Goal: Task Accomplishment & Management: Use online tool/utility

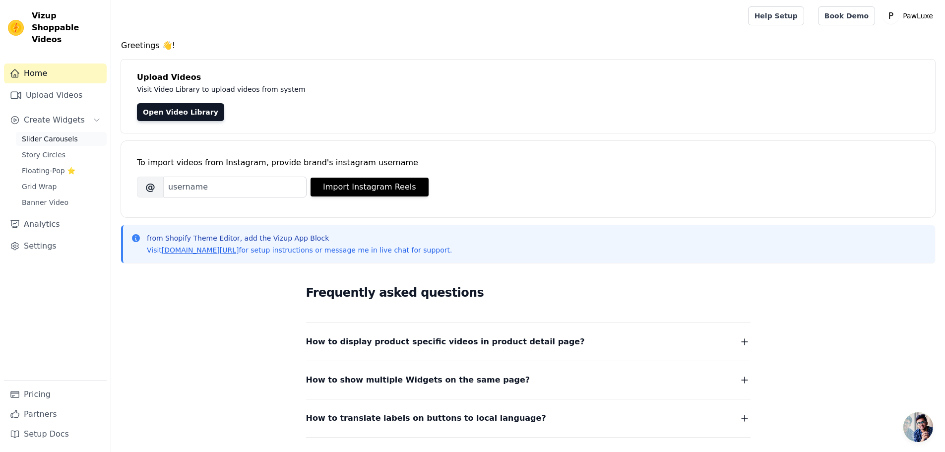
click at [58, 134] on span "Slider Carousels" at bounding box center [50, 139] width 56 height 10
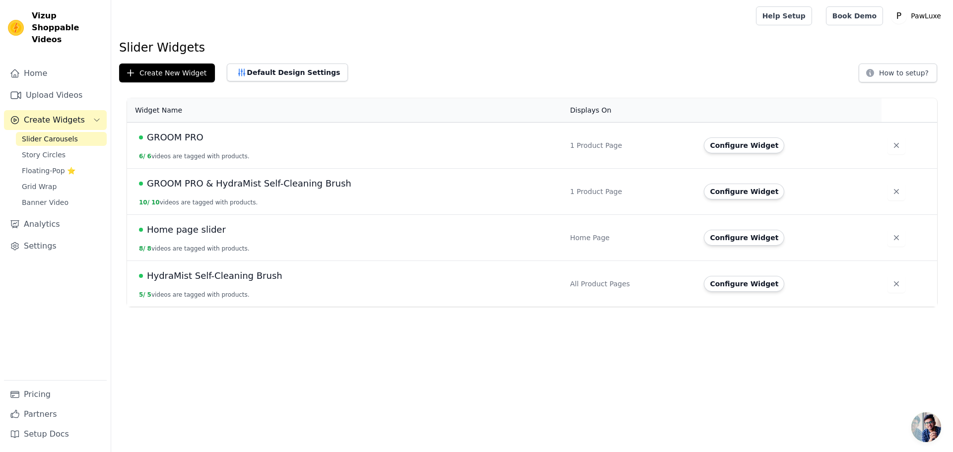
drag, startPoint x: 444, startPoint y: 380, endPoint x: 827, endPoint y: 119, distance: 464.5
click at [448, 307] on html "Vizup Shoppable Videos Home Upload Videos Create Widgets Slider Carousels Story…" at bounding box center [476, 153] width 953 height 307
drag, startPoint x: 593, startPoint y: 55, endPoint x: 413, endPoint y: 67, distance: 180.0
click at [587, 60] on div "Slider Widgets Create New Widget Default Design Settings How to setup? Widget N…" at bounding box center [531, 175] width 841 height 271
click at [453, 60] on div "Slider Widgets Create New Widget Default Design Settings How to setup? Widget N…" at bounding box center [531, 175] width 841 height 271
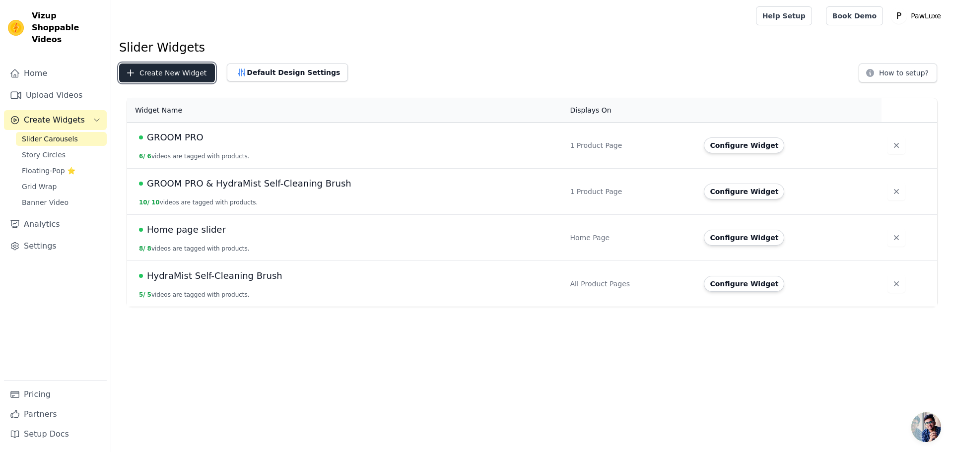
click at [187, 74] on button "Create New Widget" at bounding box center [167, 73] width 96 height 19
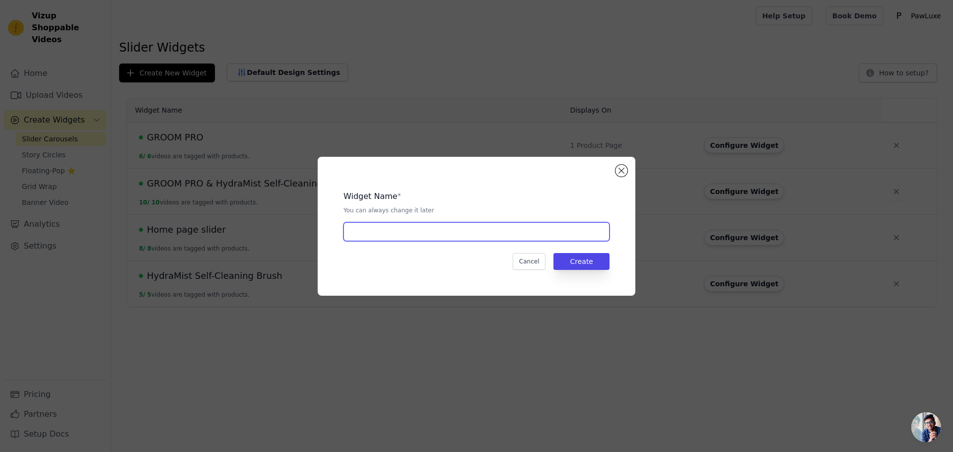
click at [513, 236] on input "text" at bounding box center [476, 231] width 266 height 19
click at [511, 229] on input "text" at bounding box center [476, 231] width 266 height 19
paste input "Whisper Trim"
type input "Whisper Trim"
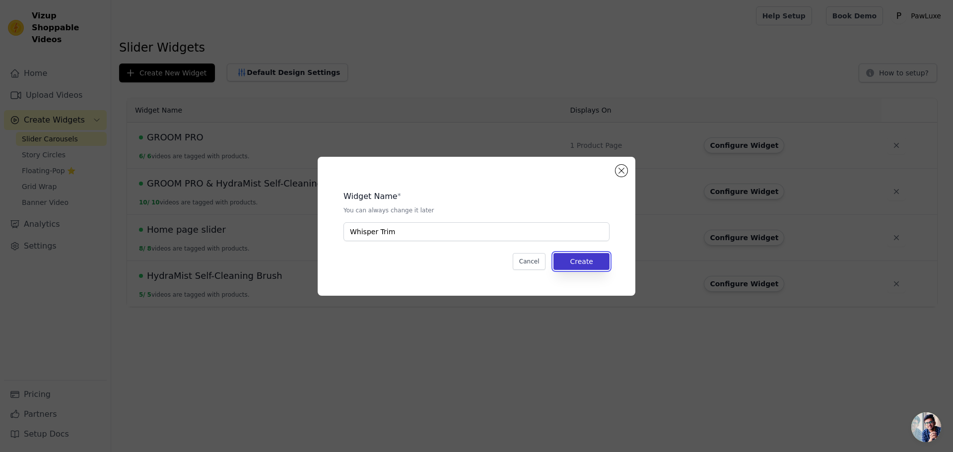
click at [584, 258] on button "Create" at bounding box center [581, 261] width 56 height 17
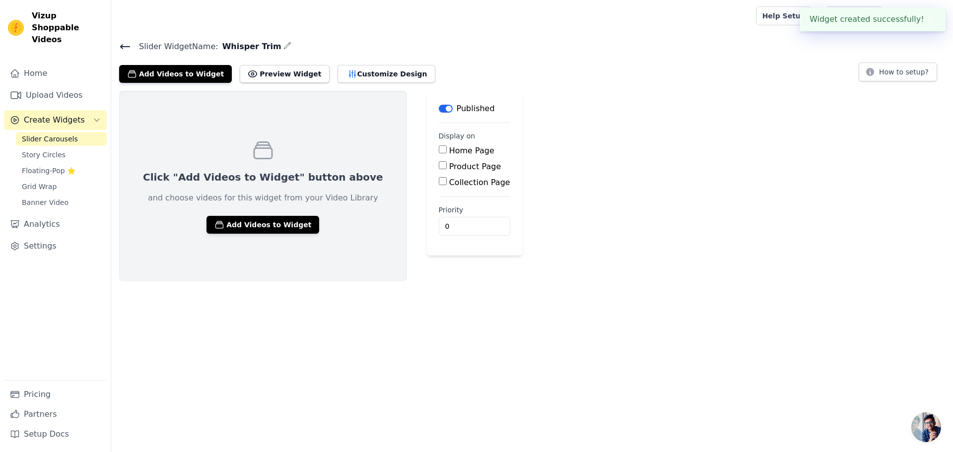
click at [439, 168] on input "Product Page" at bounding box center [443, 165] width 8 height 8
checkbox input "true"
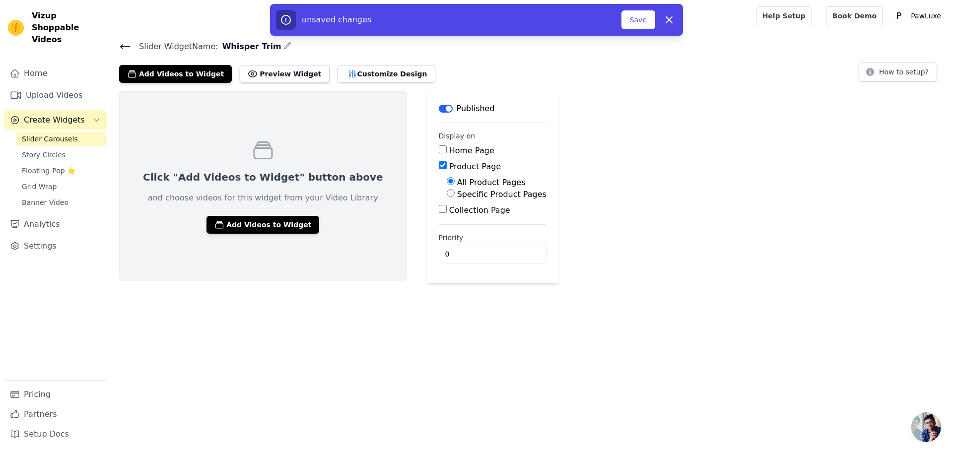
click at [446, 193] on div "Specific Product Pages" at bounding box center [496, 195] width 100 height 12
click at [446, 194] on input "Specific Product Pages" at bounding box center [450, 193] width 8 height 8
radio input "true"
click at [446, 211] on button "Select Products" at bounding box center [479, 216] width 66 height 17
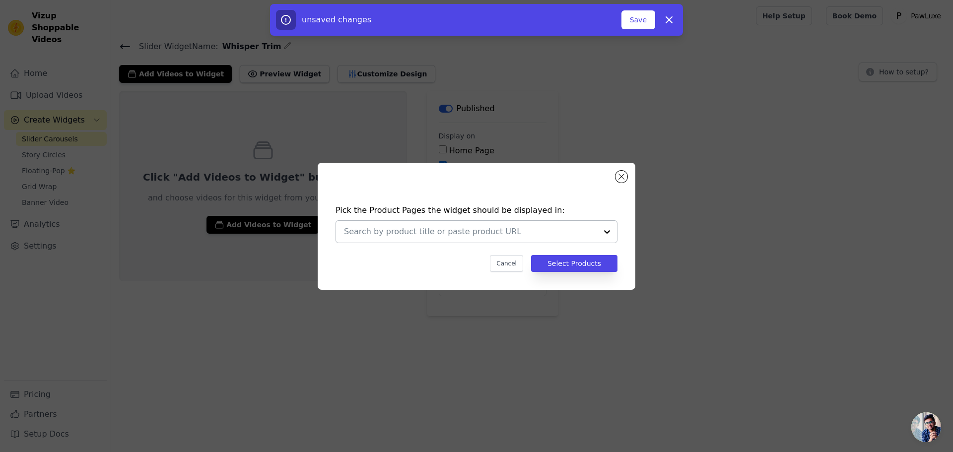
click at [494, 230] on input "text" at bounding box center [470, 232] width 253 height 12
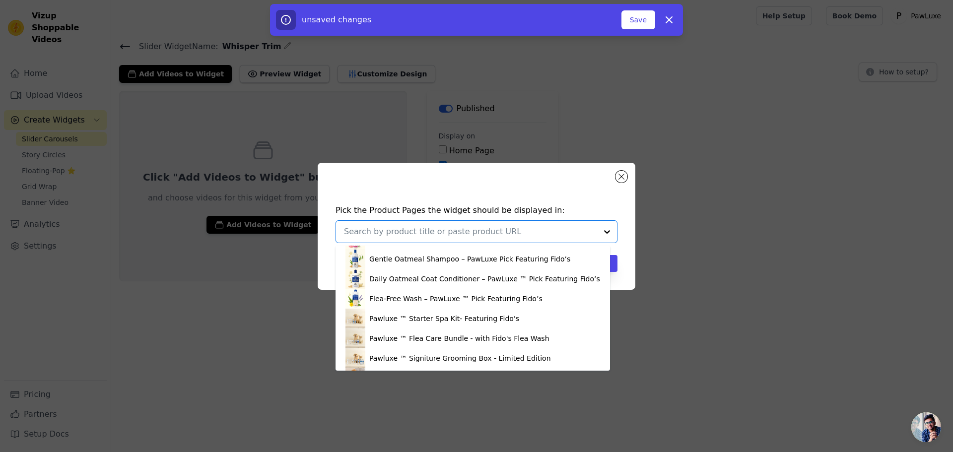
scroll to position [136, 0]
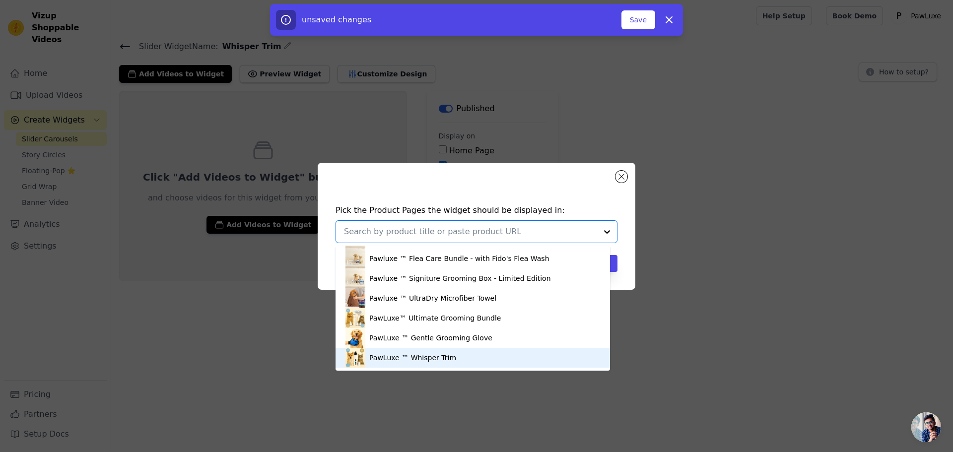
click at [419, 356] on div "PawLuxe ™ Whisper Trim" at bounding box center [412, 358] width 87 height 10
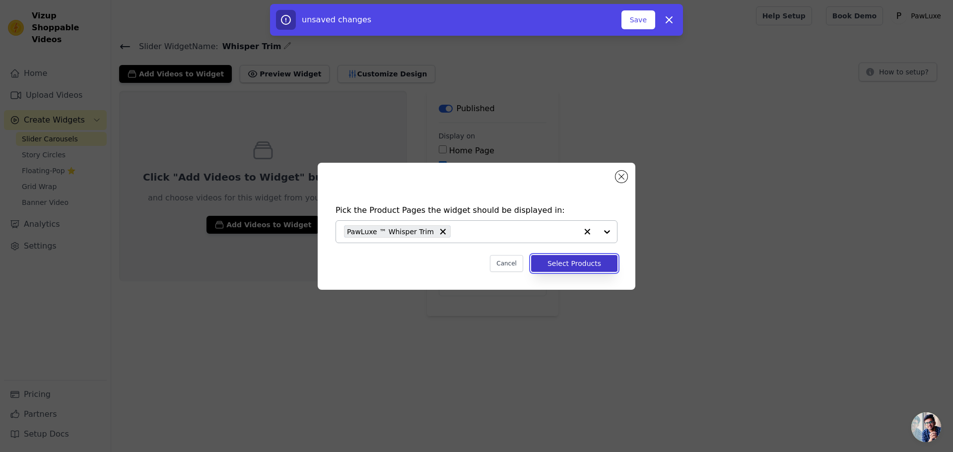
click at [594, 264] on button "Select Products" at bounding box center [574, 263] width 86 height 17
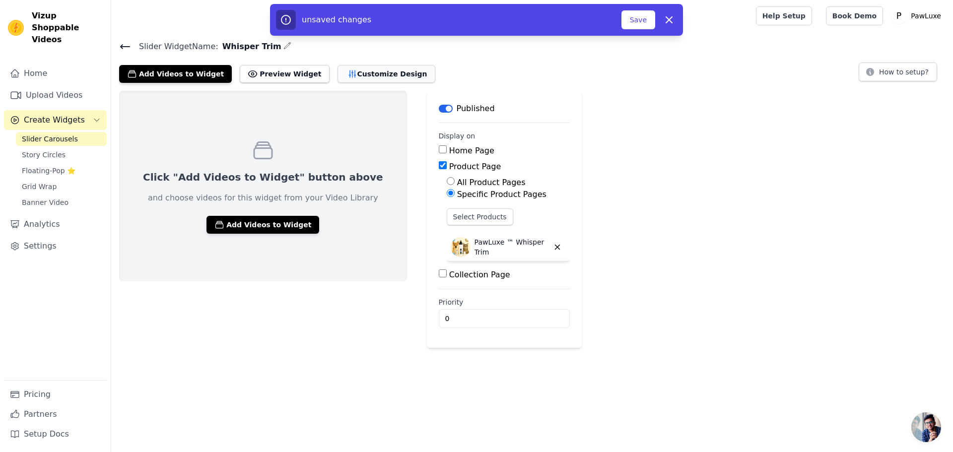
click at [370, 78] on button "Customize Design" at bounding box center [386, 74] width 98 height 18
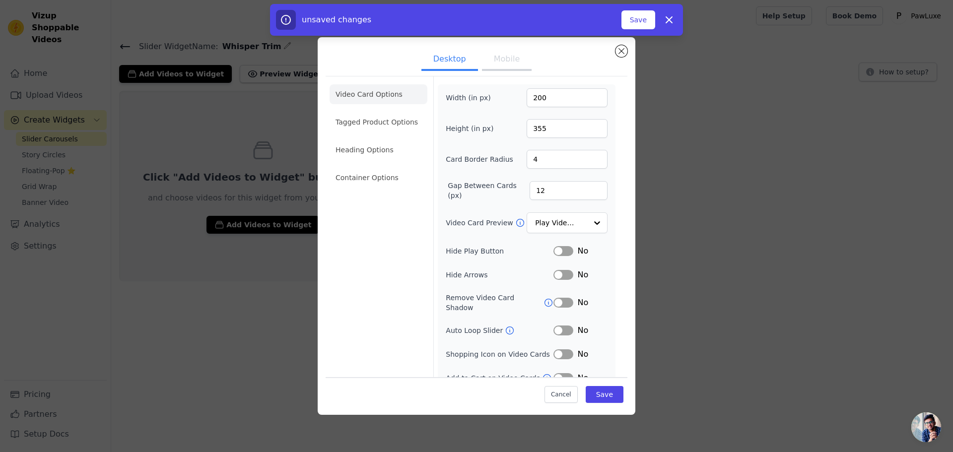
scroll to position [0, 0]
click at [509, 61] on button "Mobile" at bounding box center [507, 60] width 50 height 22
click at [453, 61] on button "Desktop" at bounding box center [449, 60] width 57 height 22
click at [603, 396] on button "Save" at bounding box center [604, 394] width 38 height 17
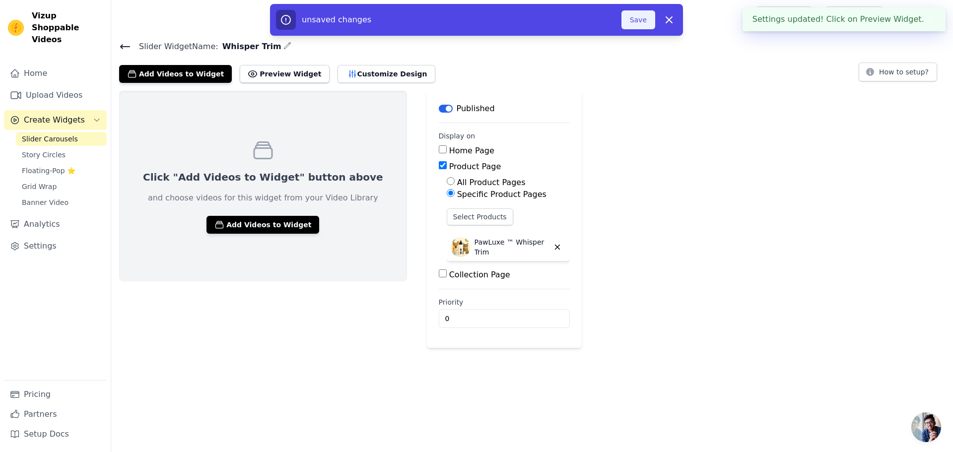
click at [646, 25] on button "Save" at bounding box center [638, 19] width 34 height 19
click at [640, 23] on button "Save" at bounding box center [638, 19] width 34 height 19
click at [636, 17] on button "Save" at bounding box center [638, 19] width 34 height 19
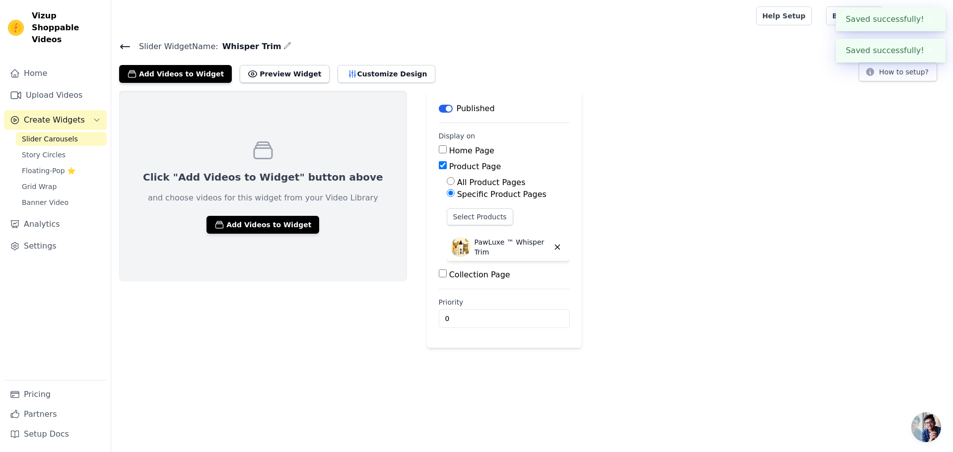
click at [52, 134] on span "Slider Carousels" at bounding box center [50, 139] width 56 height 10
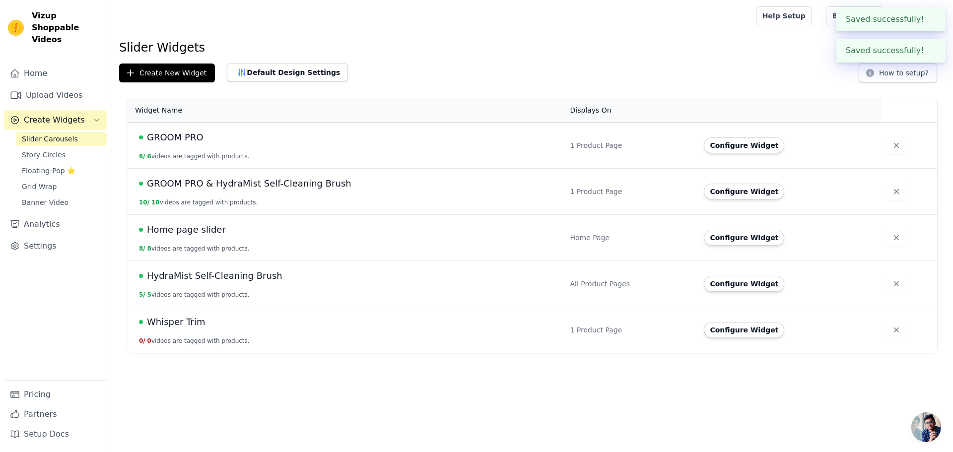
click at [207, 184] on span "GROOM PRO & HydraMist Self-Cleaning Brush" at bounding box center [249, 184] width 204 height 14
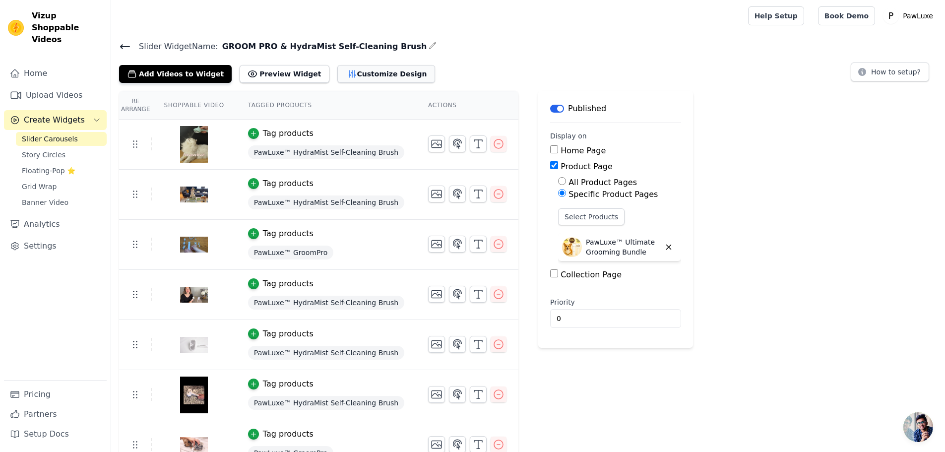
click at [369, 77] on button "Customize Design" at bounding box center [386, 74] width 98 height 18
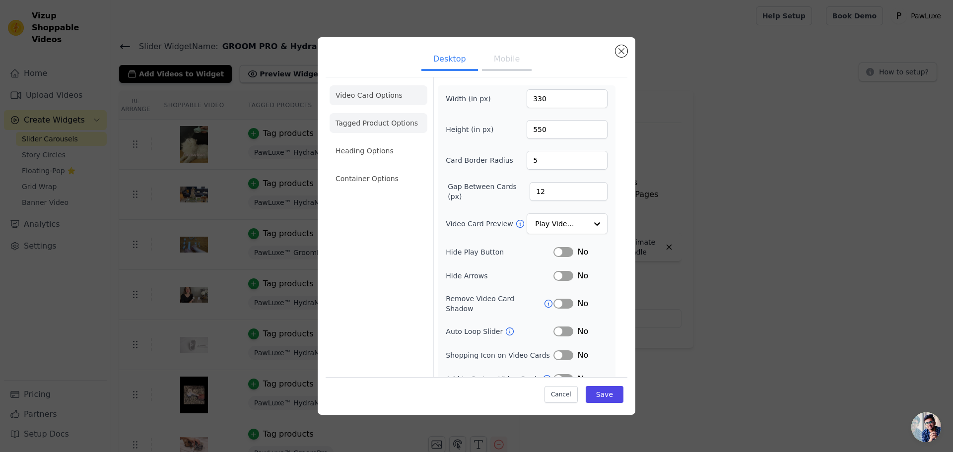
click at [360, 125] on li "Tagged Product Options" at bounding box center [378, 123] width 98 height 20
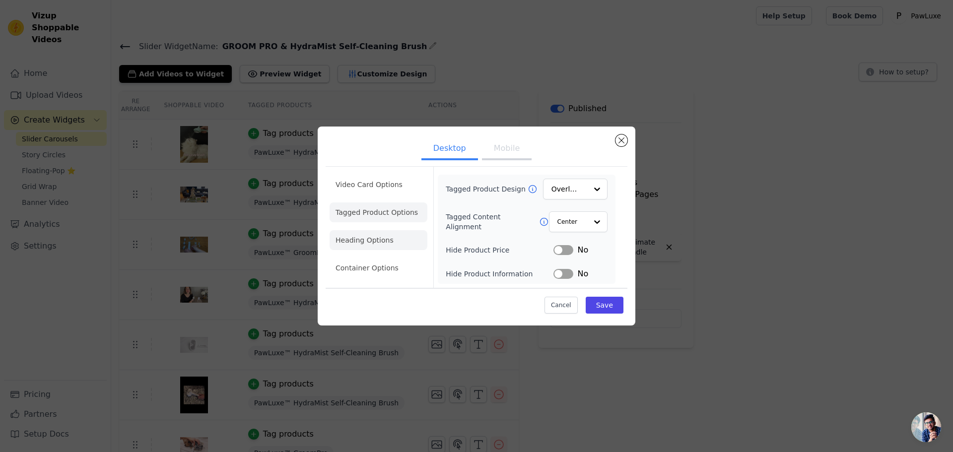
click at [362, 243] on li "Heading Options" at bounding box center [378, 240] width 98 height 20
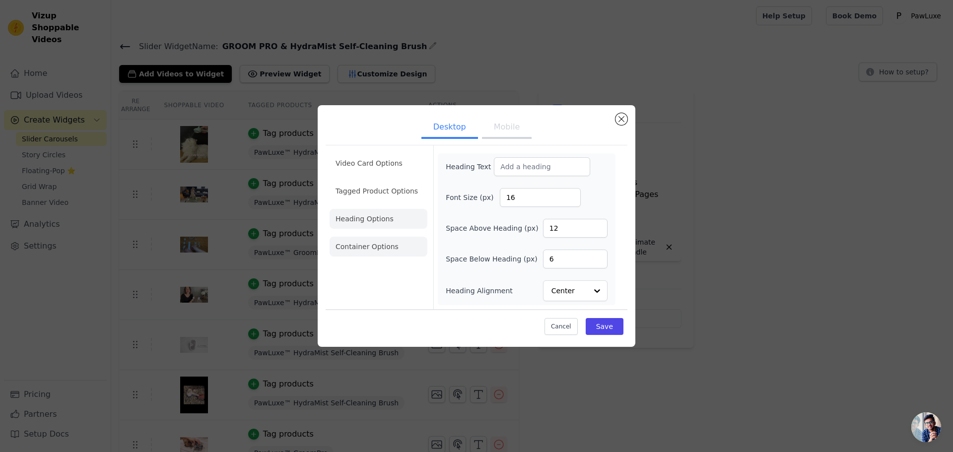
click at [350, 248] on li "Container Options" at bounding box center [378, 247] width 98 height 20
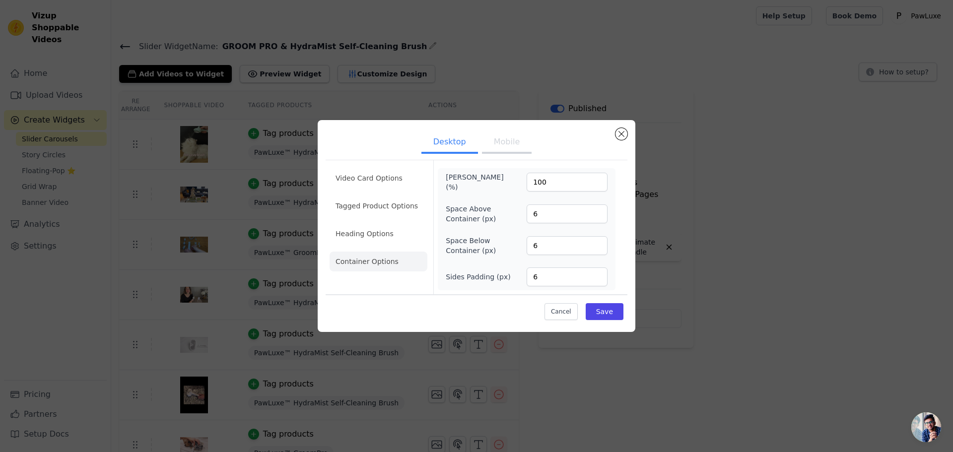
click at [615, 136] on ul "Desktop Mobile" at bounding box center [476, 143] width 302 height 30
click at [624, 134] on button "Close modal" at bounding box center [621, 134] width 12 height 12
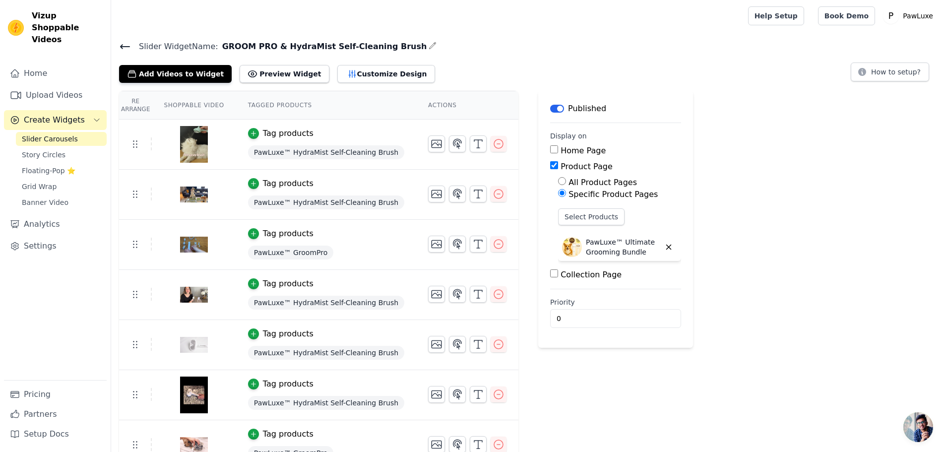
click at [55, 134] on span "Slider Carousels" at bounding box center [50, 139] width 56 height 10
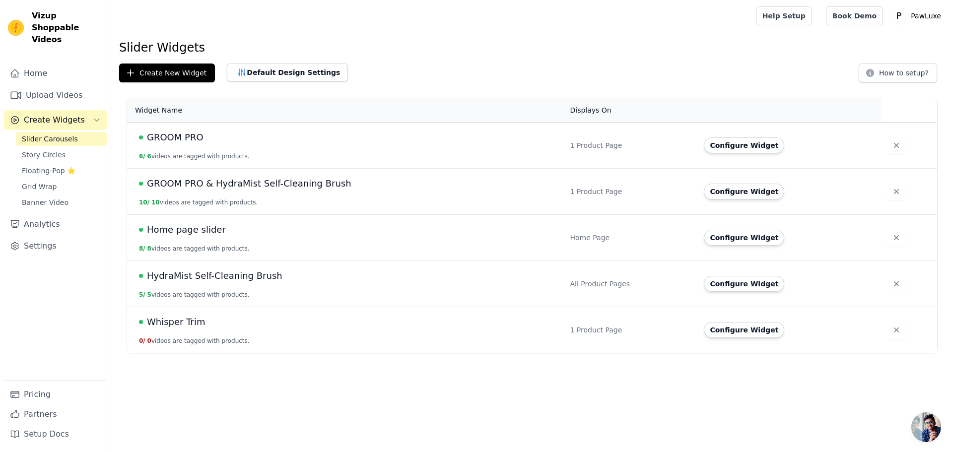
click at [177, 317] on span "Whisper Trim" at bounding box center [176, 322] width 59 height 14
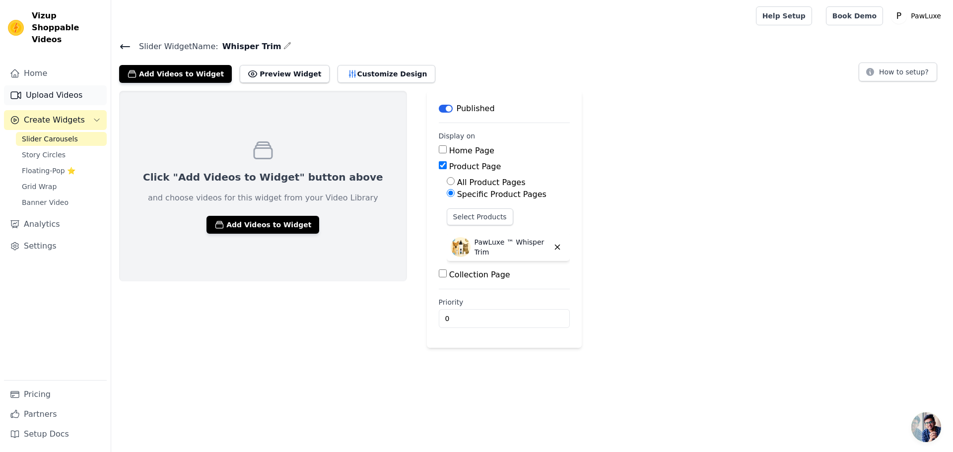
click at [53, 85] on link "Upload Videos" at bounding box center [55, 95] width 103 height 20
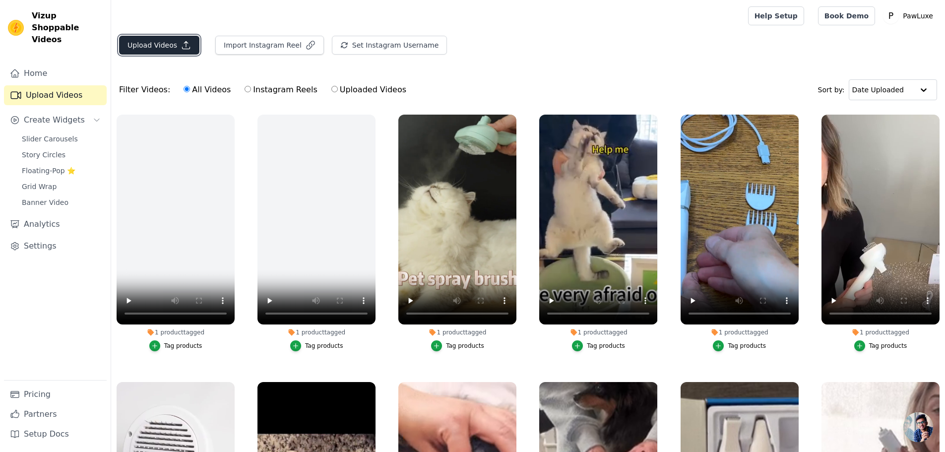
click at [153, 43] on button "Upload Videos" at bounding box center [159, 45] width 80 height 19
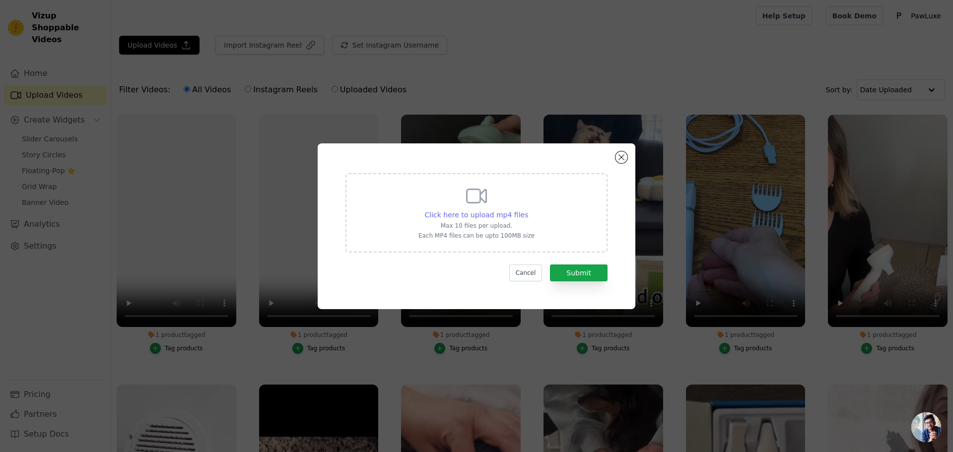
click at [510, 211] on span "Click here to upload mp4 files" at bounding box center [477, 215] width 104 height 8
click at [527, 210] on input "Click here to upload mp4 files Max 10 files per upload. Each MP4 files can be u…" at bounding box center [527, 209] width 0 height 0
type input "C:\fakepath\4f74d4b728524c3ba7f8fe15ad79f9d8.mp4"
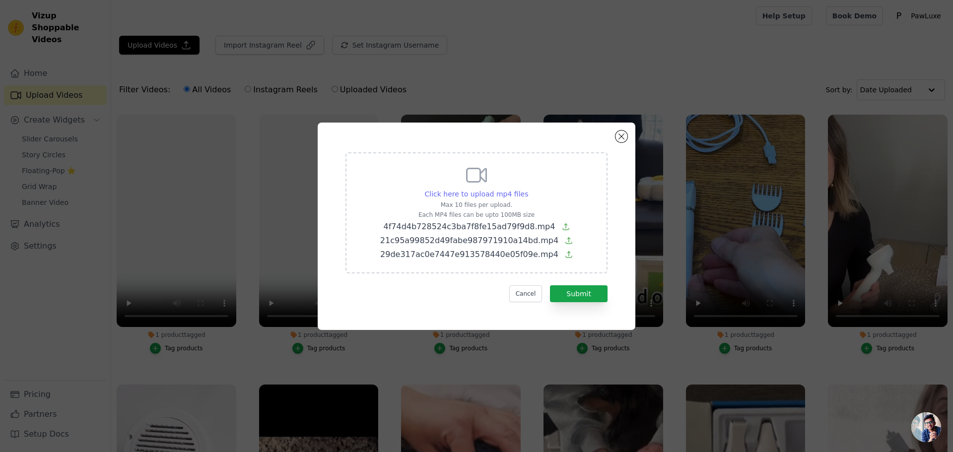
click at [481, 194] on span "Click here to upload mp4 files" at bounding box center [477, 194] width 104 height 8
click at [527, 189] on input "Click here to upload mp4 files Max 10 files per upload. Each MP4 files can be u…" at bounding box center [527, 189] width 0 height 0
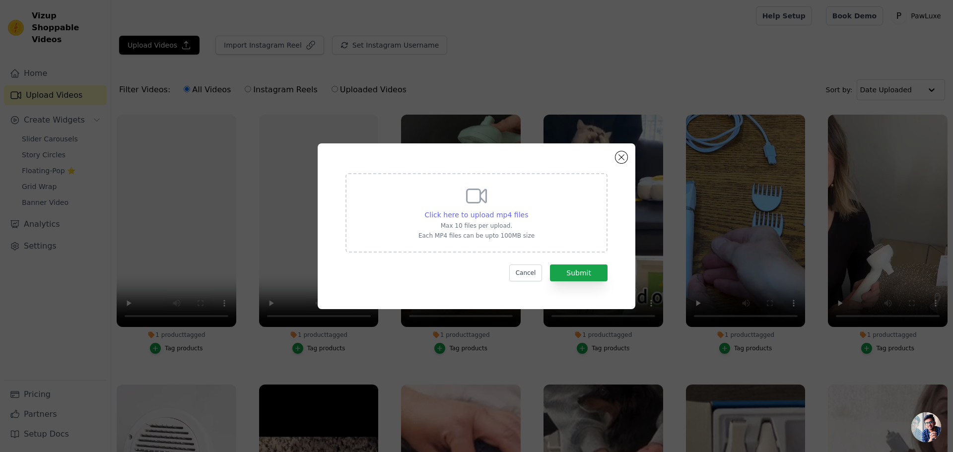
click at [492, 213] on span "Click here to upload mp4 files" at bounding box center [477, 215] width 104 height 8
click at [527, 210] on input "Click here to upload mp4 files Max 10 files per upload. Each MP4 files can be u…" at bounding box center [527, 209] width 0 height 0
type input "C:\fakepath\766056ff47c84497a0fc349b8eb6fe26.mp4"
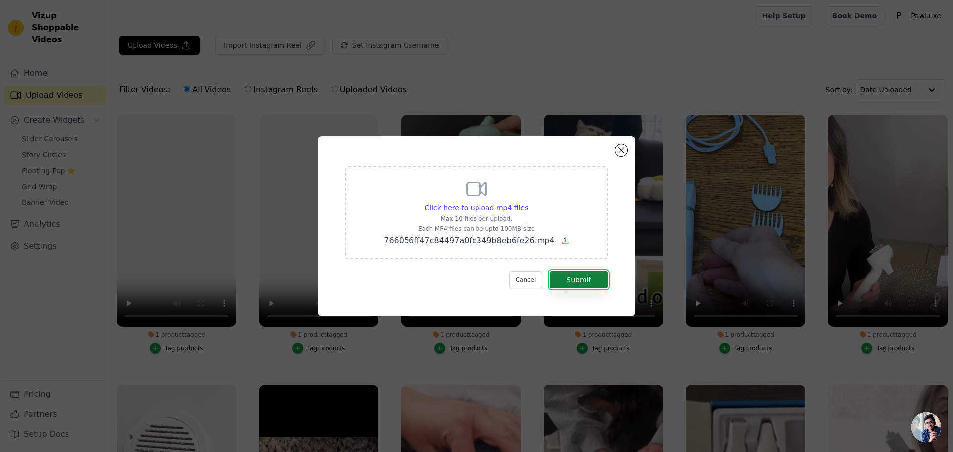
click at [576, 279] on button "Submit" at bounding box center [579, 279] width 58 height 17
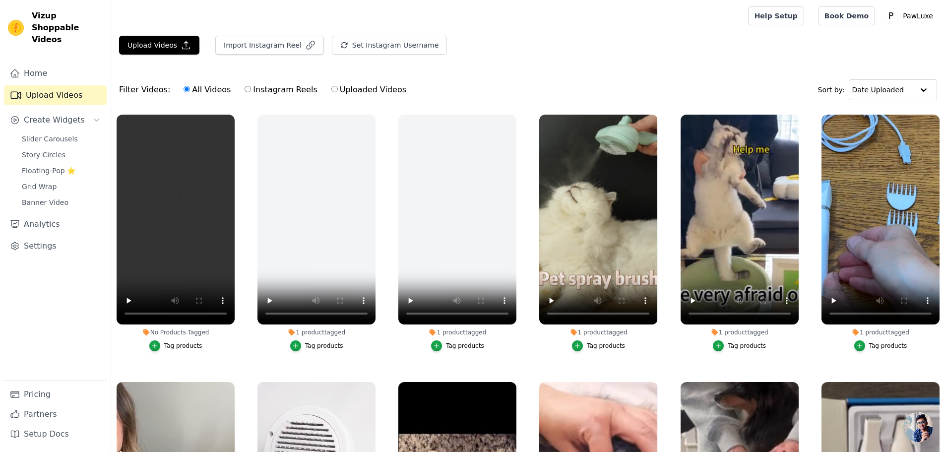
scroll to position [88, 0]
click at [357, 91] on label "Uploaded Videos" at bounding box center [369, 89] width 76 height 13
click at [338, 91] on input "Uploaded Videos" at bounding box center [334, 89] width 6 height 6
radio input "true"
click at [351, 87] on label "Uploaded Videos" at bounding box center [369, 89] width 76 height 13
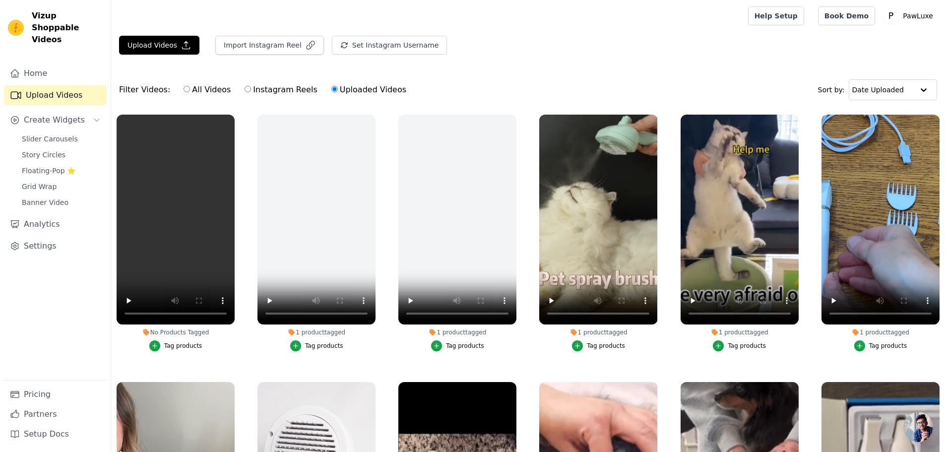
click at [338, 87] on input "Uploaded Videos" at bounding box center [334, 89] width 6 height 6
click at [283, 92] on label "Instagram Reels" at bounding box center [280, 89] width 73 height 13
click at [251, 92] on input "Instagram Reels" at bounding box center [248, 89] width 6 height 6
radio input "true"
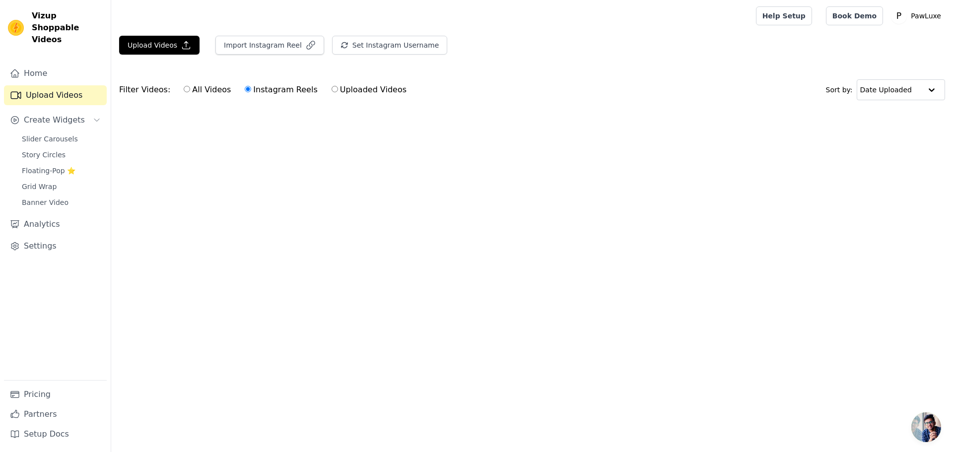
click at [373, 94] on label "Uploaded Videos" at bounding box center [369, 89] width 76 height 13
click at [338, 92] on input "Uploaded Videos" at bounding box center [334, 89] width 6 height 6
radio input "true"
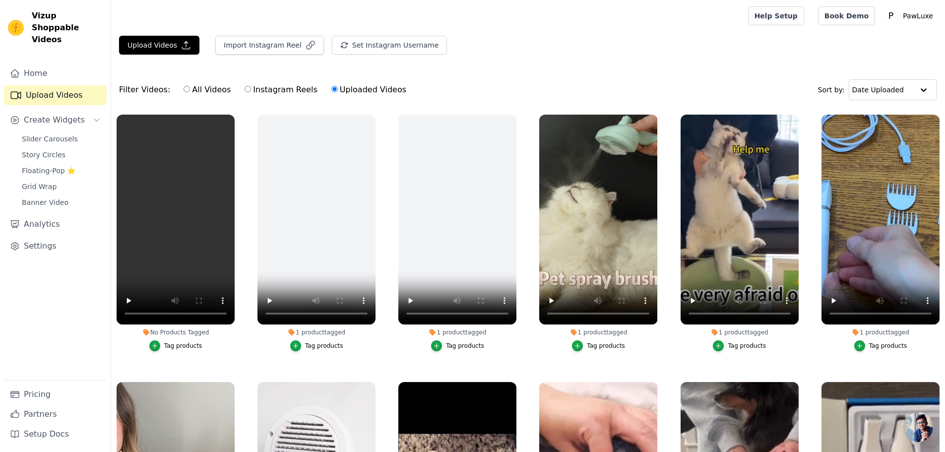
click at [207, 90] on label "All Videos" at bounding box center [207, 89] width 48 height 13
click at [190, 90] on input "All Videos" at bounding box center [187, 89] width 6 height 6
radio input "true"
click at [174, 46] on button "Upload Videos" at bounding box center [159, 45] width 80 height 19
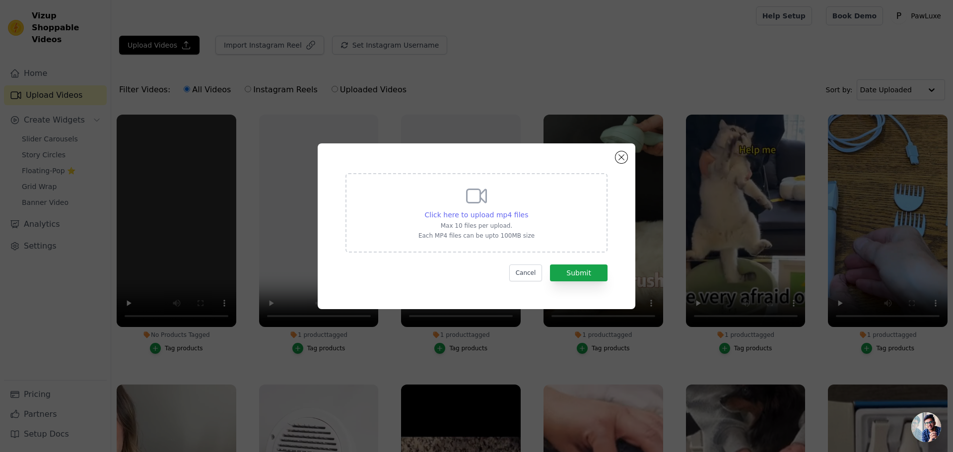
click at [506, 214] on span "Click here to upload mp4 files" at bounding box center [477, 215] width 104 height 8
click at [527, 210] on input "Click here to upload mp4 files Max 10 files per upload. Each MP4 files can be u…" at bounding box center [527, 209] width 0 height 0
type input "C:\fakepath\766056ff47c84497a0fc349b8eb6fe26.mp4"
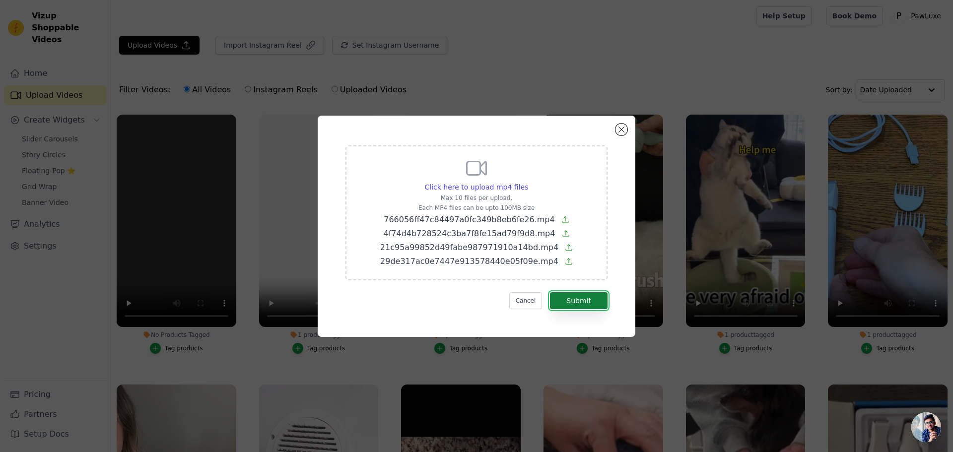
click at [584, 305] on button "Submit" at bounding box center [579, 300] width 58 height 17
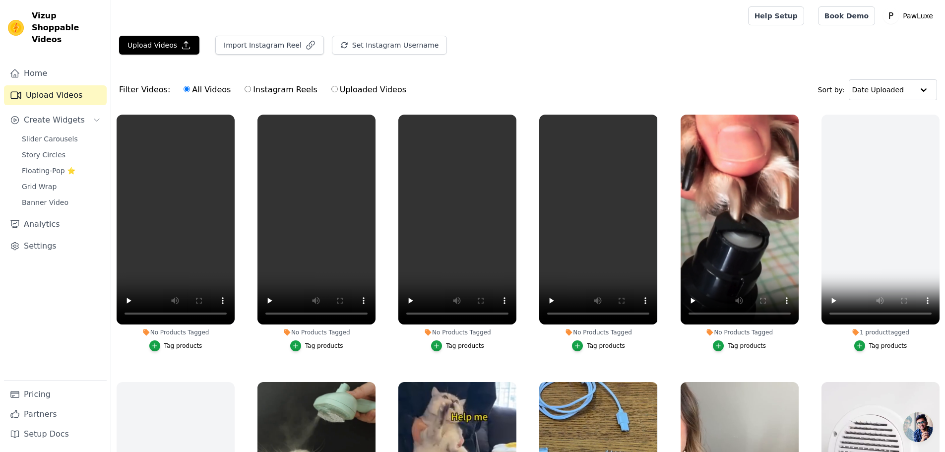
click at [600, 343] on div "Tag products" at bounding box center [606, 346] width 38 height 8
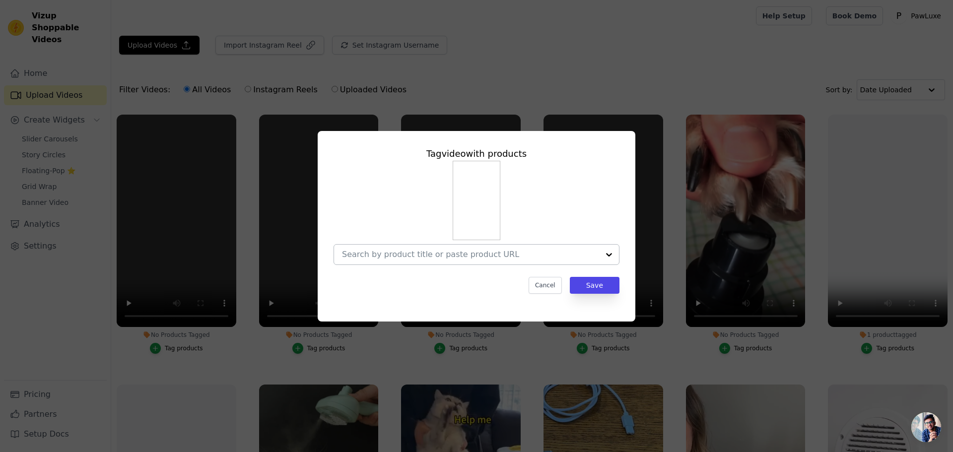
click at [529, 260] on div at bounding box center [470, 255] width 257 height 20
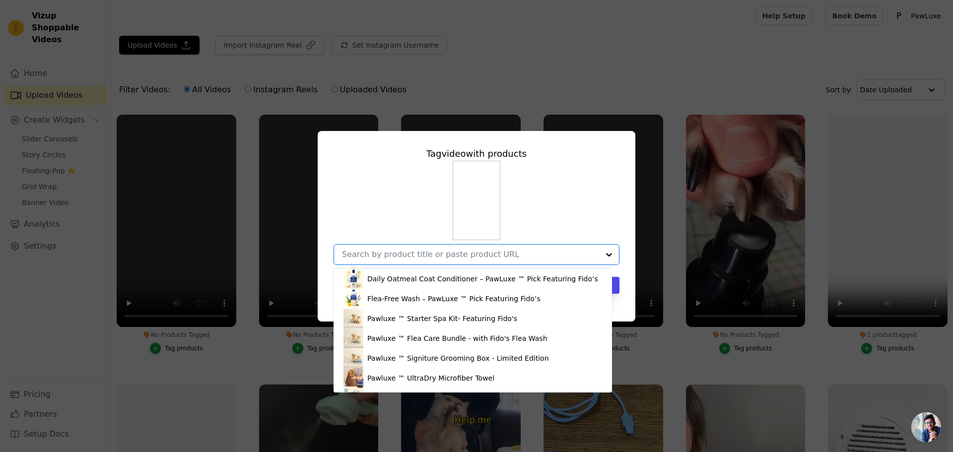
scroll to position [133, 0]
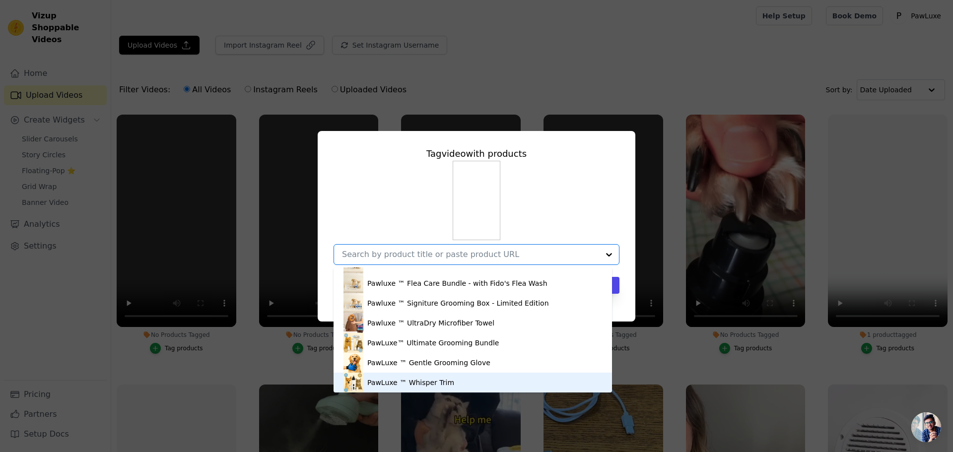
click at [434, 381] on div "PawLuxe ™ Whisper Trim" at bounding box center [410, 383] width 87 height 10
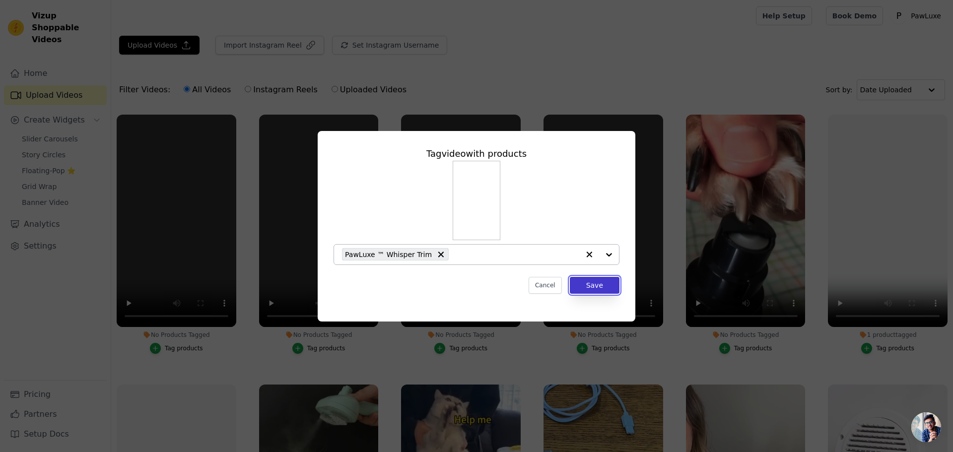
click at [597, 281] on button "Save" at bounding box center [595, 285] width 50 height 17
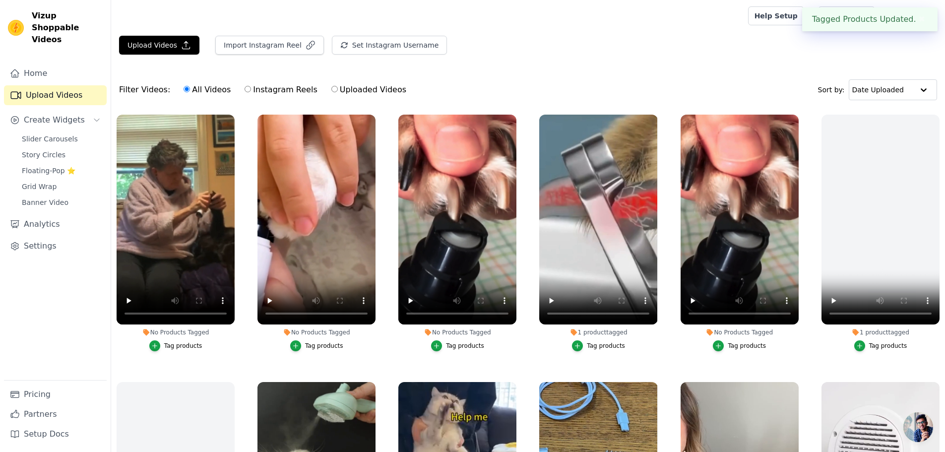
click at [470, 342] on div "Tag products" at bounding box center [465, 346] width 38 height 8
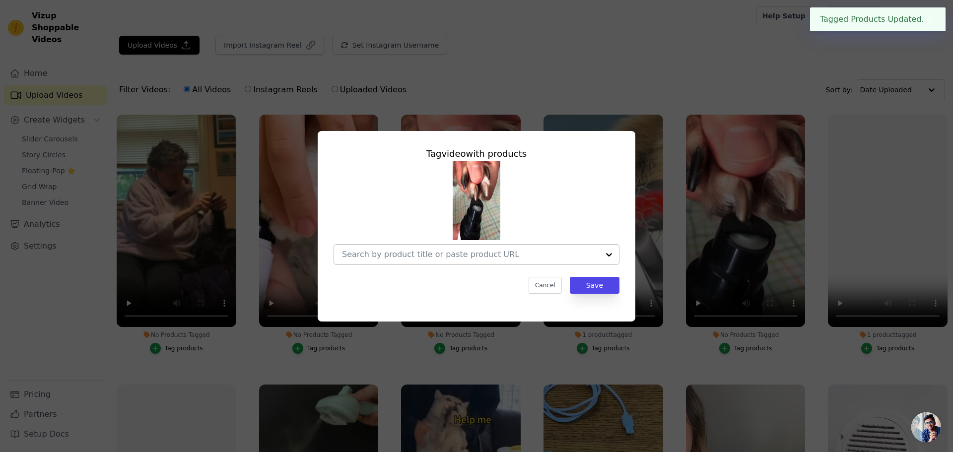
click at [495, 256] on input "No Products Tagged Tag video with products Cancel Save Tag products" at bounding box center [470, 254] width 257 height 9
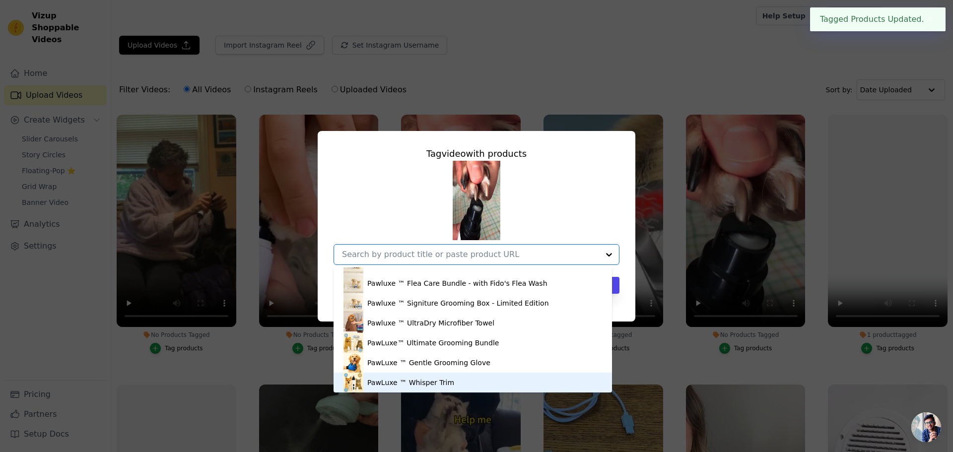
click at [415, 384] on div "PawLuxe ™ Whisper Trim" at bounding box center [410, 383] width 87 height 10
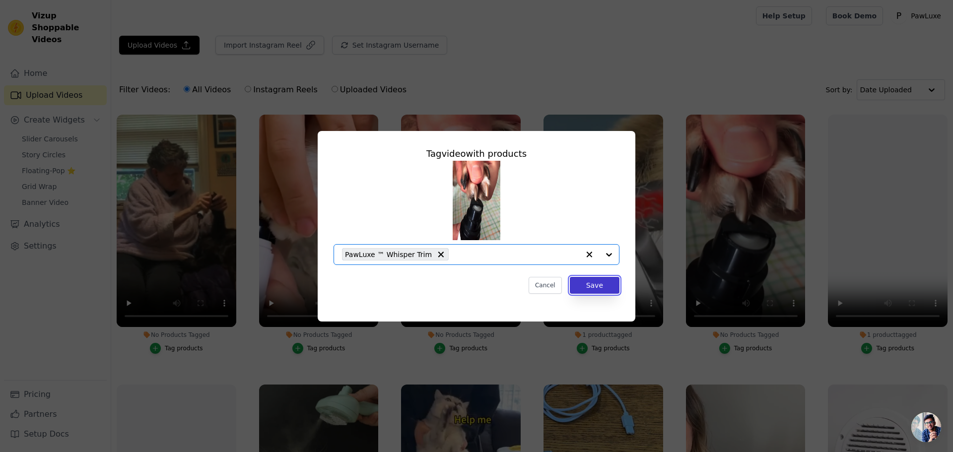
click at [587, 284] on button "Save" at bounding box center [595, 285] width 50 height 17
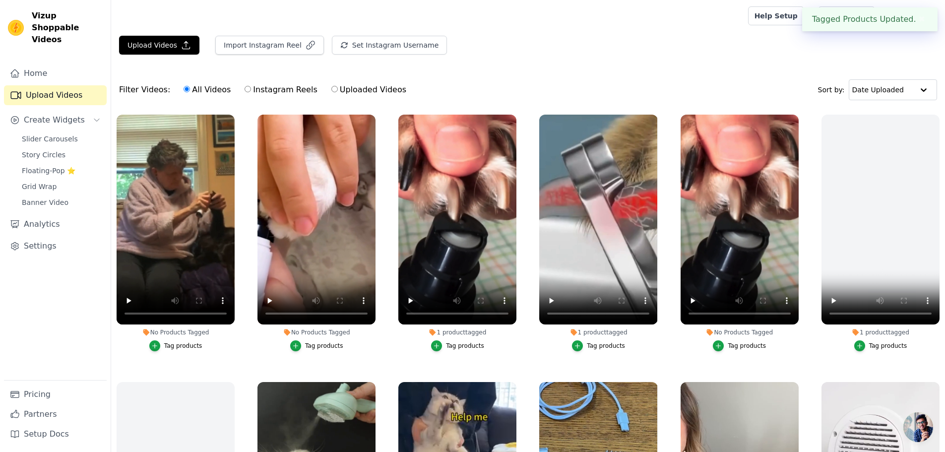
click at [329, 342] on div "Tag products" at bounding box center [324, 346] width 38 height 8
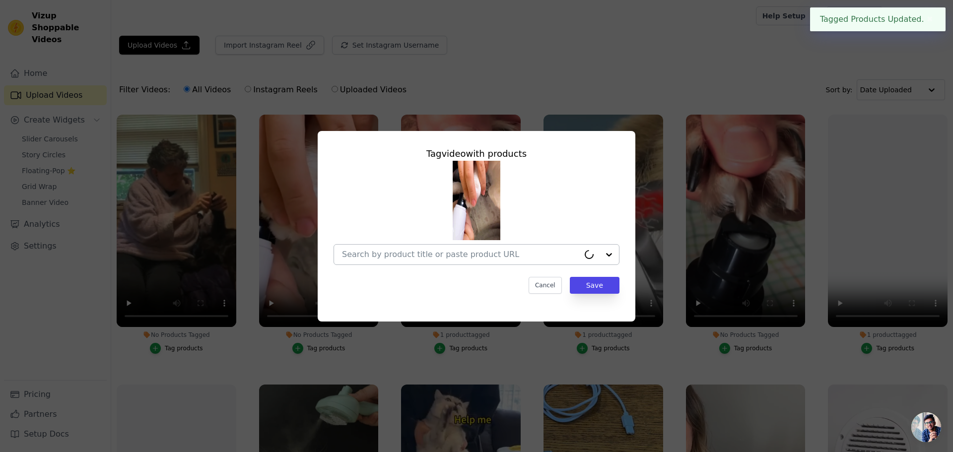
click at [511, 261] on div at bounding box center [460, 255] width 237 height 20
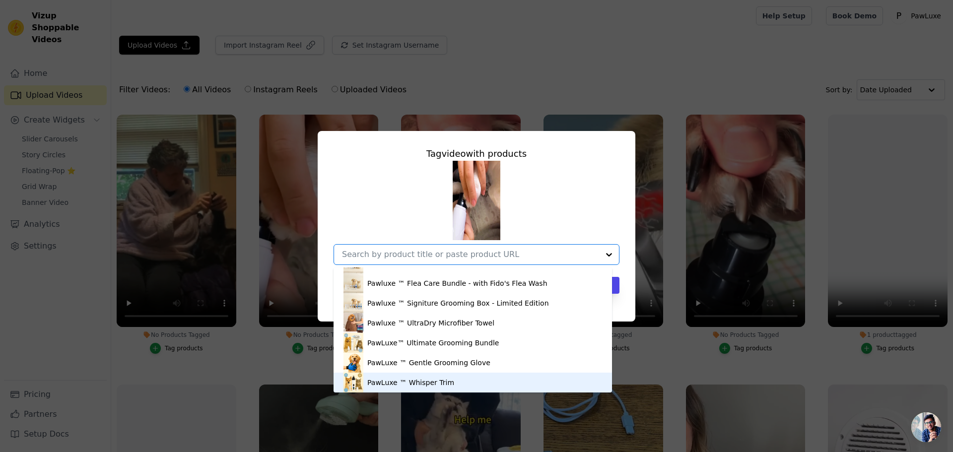
click at [414, 383] on div "PawLuxe ™ Whisper Trim" at bounding box center [410, 383] width 87 height 10
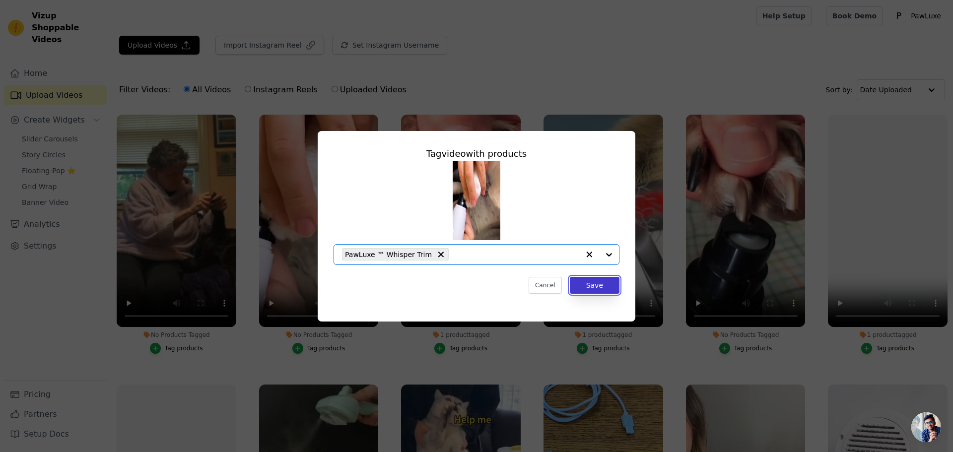
drag, startPoint x: 586, startPoint y: 281, endPoint x: 585, endPoint y: 288, distance: 7.0
click at [586, 285] on button "Save" at bounding box center [595, 285] width 50 height 17
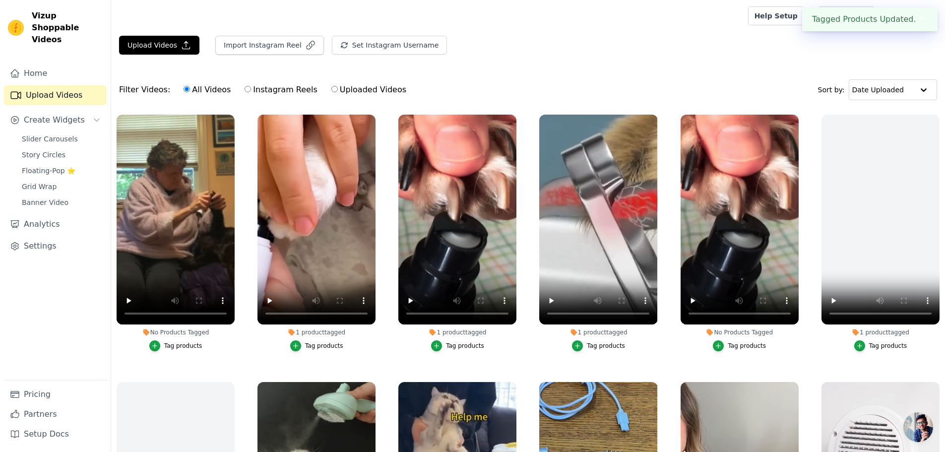
click at [174, 342] on div "Tag products" at bounding box center [183, 346] width 38 height 8
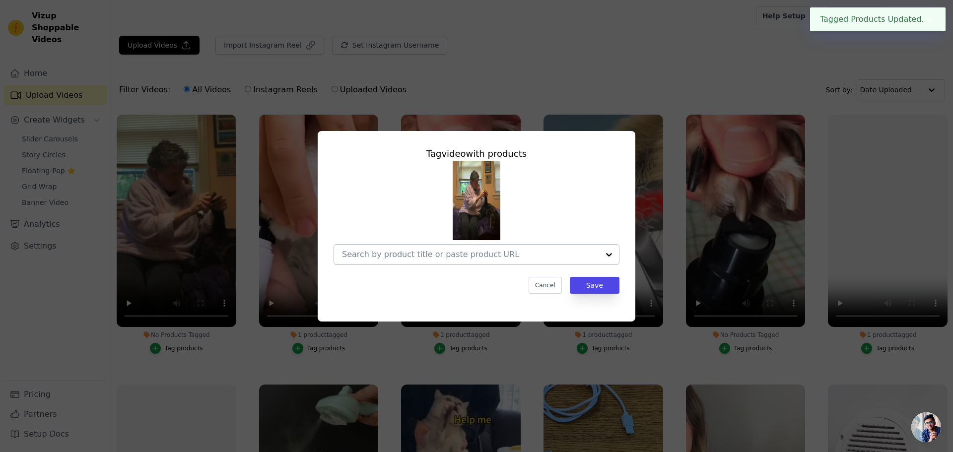
click at [550, 253] on input "No Products Tagged Tag video with products Cancel Save Tag products" at bounding box center [470, 254] width 257 height 9
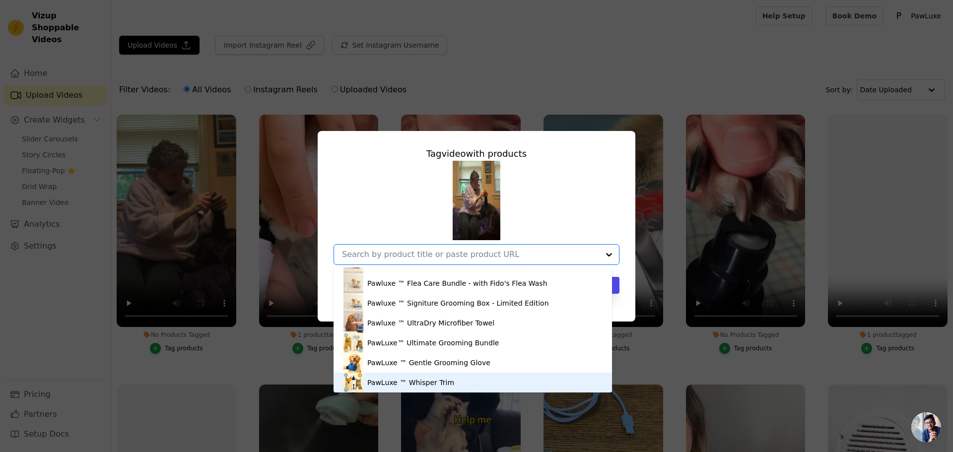
click at [428, 378] on div "PawLuxe ™ Whisper Trim" at bounding box center [410, 383] width 87 height 10
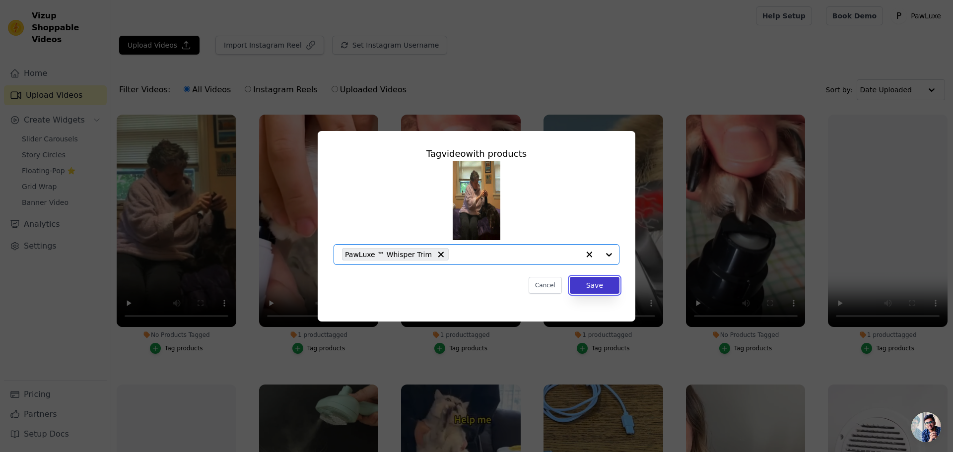
click at [605, 281] on button "Save" at bounding box center [595, 285] width 50 height 17
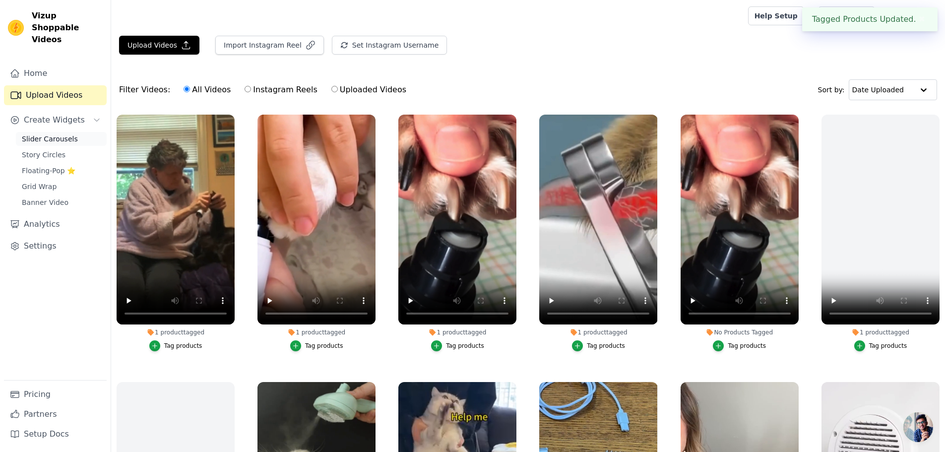
click at [59, 134] on span "Slider Carousels" at bounding box center [50, 139] width 56 height 10
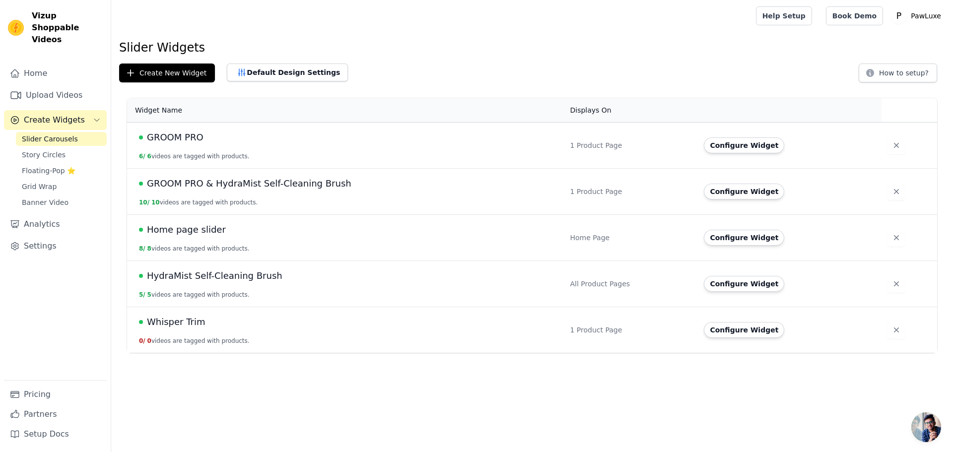
click at [179, 321] on span "Whisper Trim" at bounding box center [176, 322] width 59 height 14
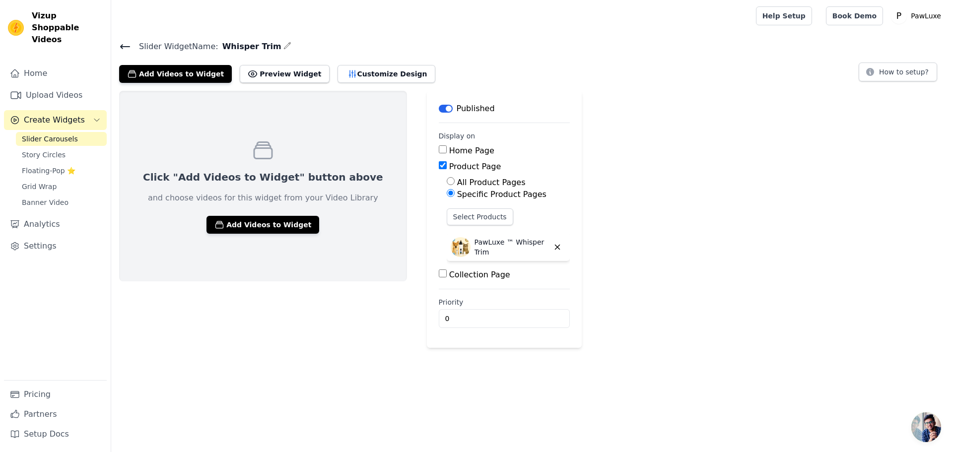
click at [314, 130] on div "Click "Add Videos to Widget" button above and choose videos for this widget fro…" at bounding box center [263, 186] width 288 height 191
click at [279, 223] on button "Add Videos to Widget" at bounding box center [262, 225] width 113 height 18
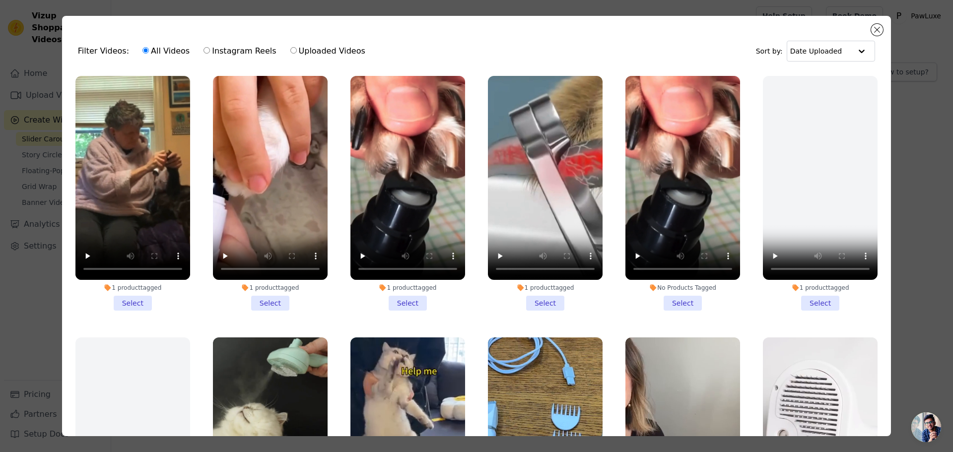
click at [125, 296] on li "1 product tagged Select" at bounding box center [132, 193] width 115 height 235
click at [0, 0] on input "1 product tagged Select" at bounding box center [0, 0] width 0 height 0
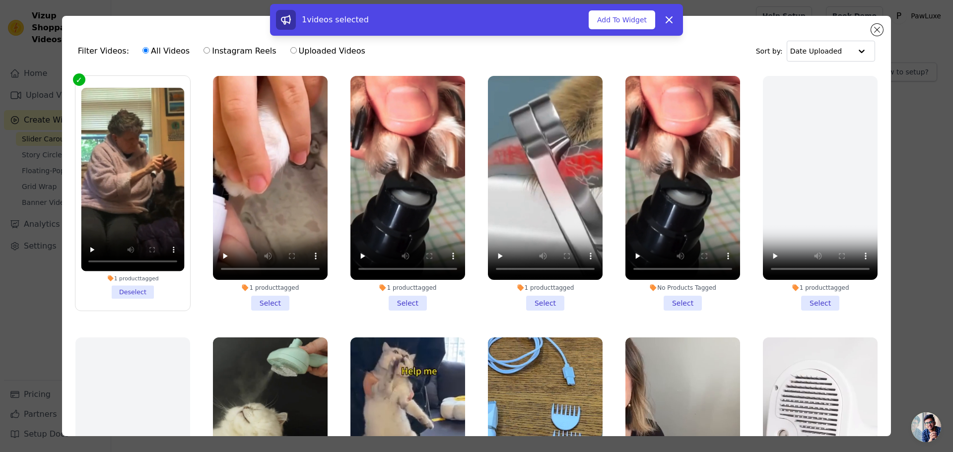
click at [279, 299] on li "1 product tagged Select" at bounding box center [270, 193] width 115 height 235
click at [0, 0] on input "1 product tagged Select" at bounding box center [0, 0] width 0 height 0
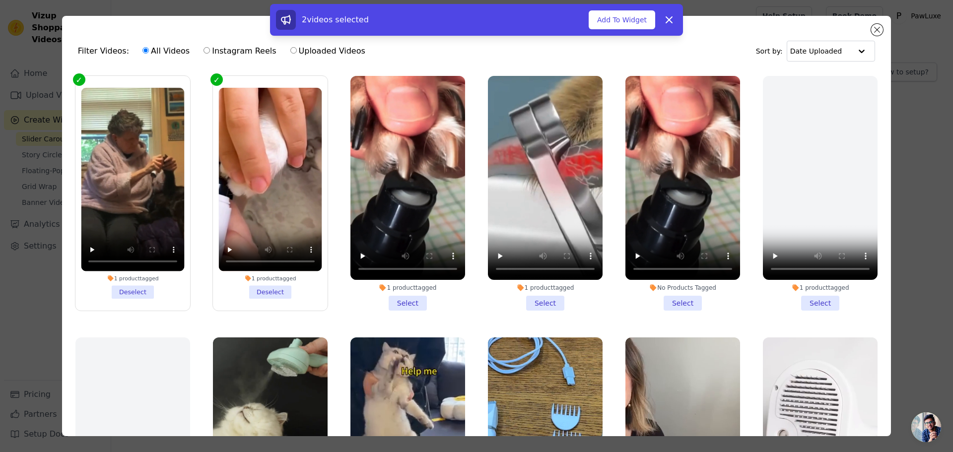
click at [389, 297] on li "1 product tagged Select" at bounding box center [407, 193] width 115 height 235
click at [0, 0] on input "1 product tagged Select" at bounding box center [0, 0] width 0 height 0
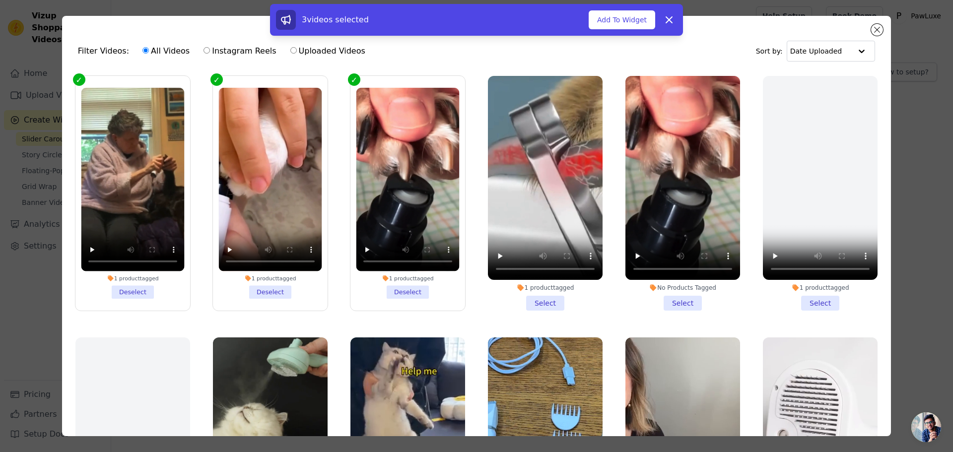
click at [523, 303] on li "1 product tagged Select" at bounding box center [545, 193] width 115 height 235
click at [0, 0] on input "1 product tagged Select" at bounding box center [0, 0] width 0 height 0
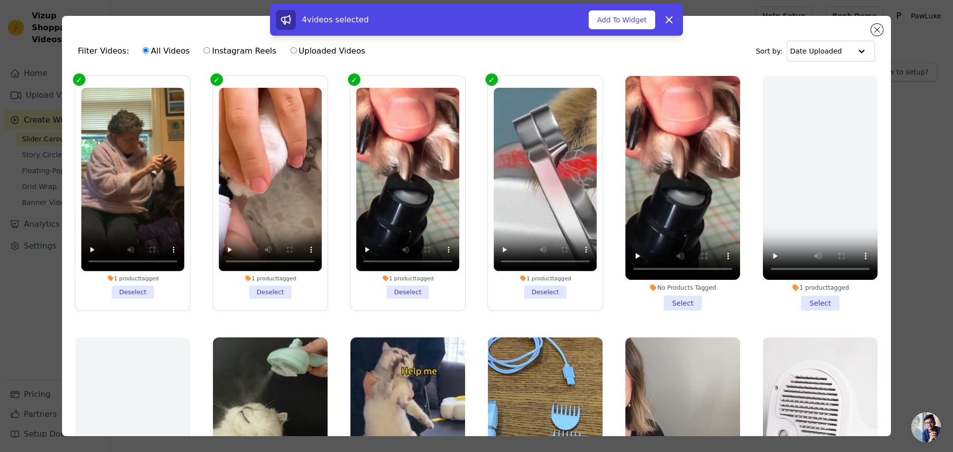
click at [669, 300] on li "No Products Tagged Select" at bounding box center [682, 193] width 115 height 235
click at [0, 0] on input "No Products Tagged Select" at bounding box center [0, 0] width 0 height 0
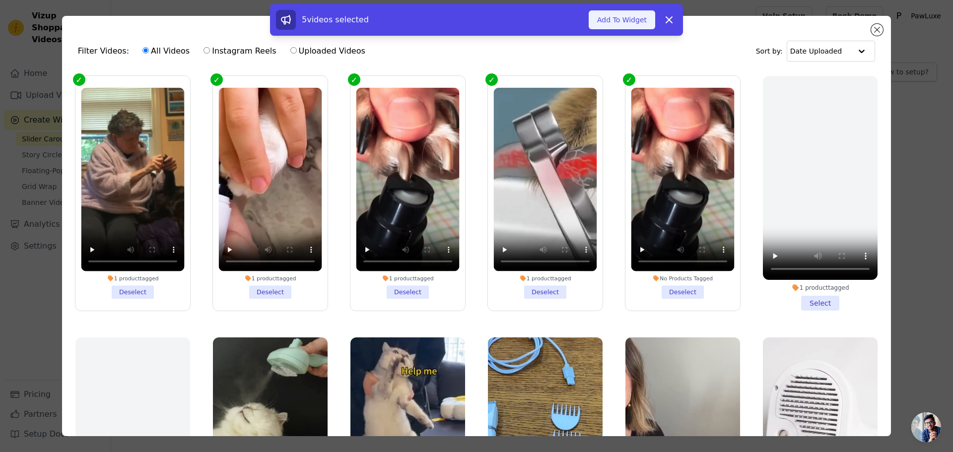
click at [632, 19] on button "Add To Widget" at bounding box center [621, 19] width 66 height 19
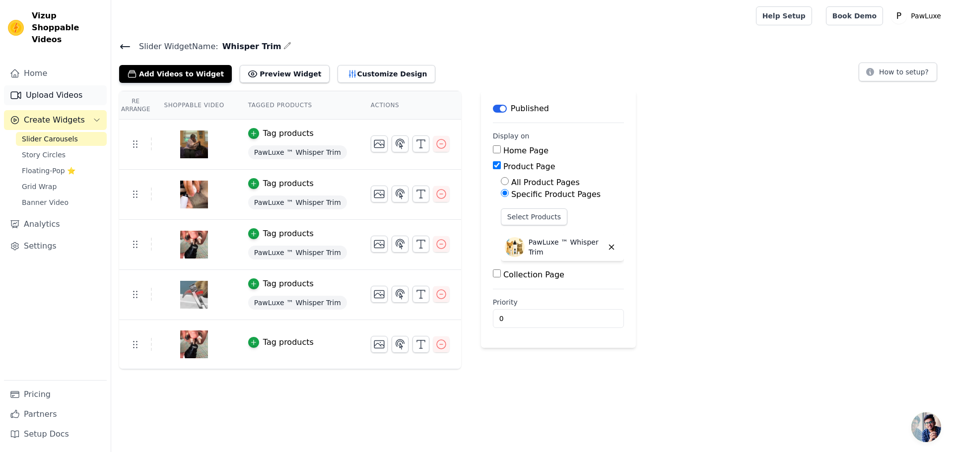
click at [60, 85] on link "Upload Videos" at bounding box center [55, 95] width 103 height 20
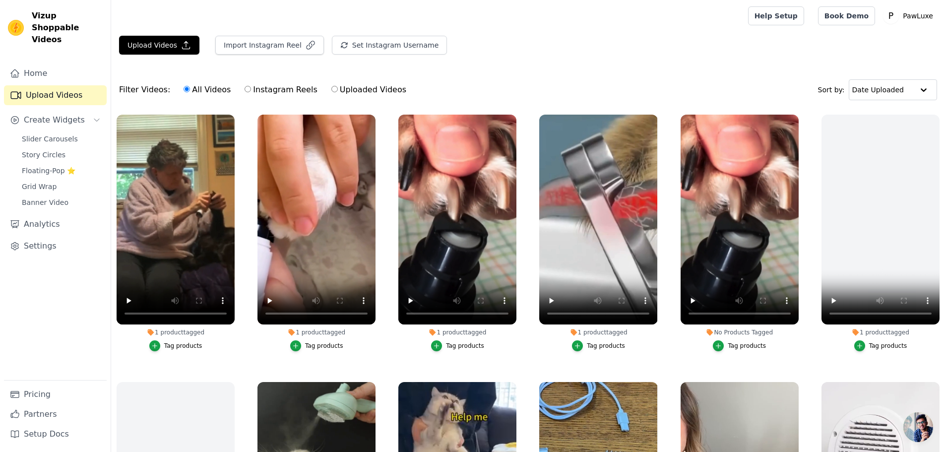
click at [739, 349] on button "Tag products" at bounding box center [739, 345] width 53 height 11
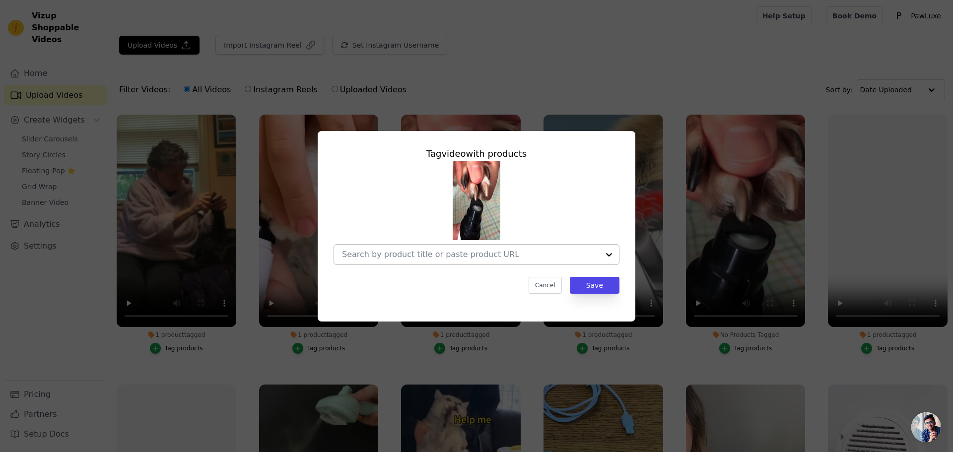
click at [542, 254] on input "No Products Tagged Tag video with products Cancel Save Tag products" at bounding box center [470, 254] width 257 height 9
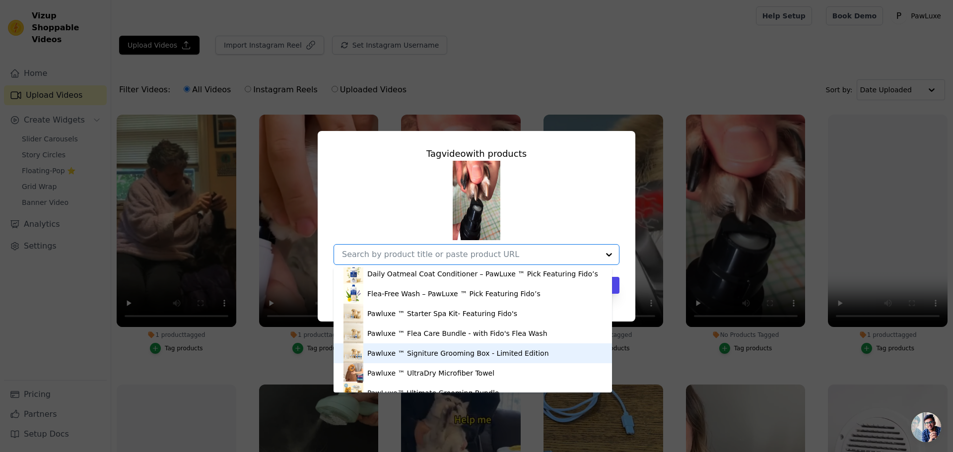
scroll to position [133, 0]
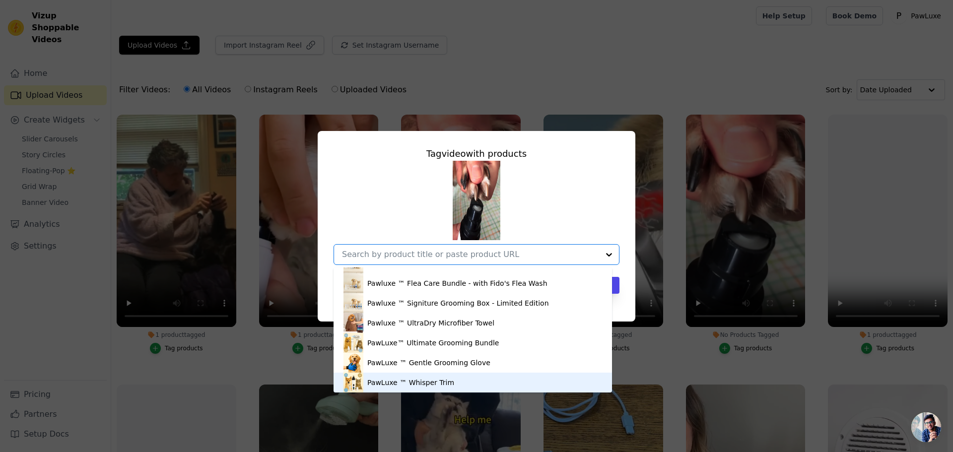
click at [413, 385] on div "PawLuxe ™ Whisper Trim" at bounding box center [410, 383] width 87 height 10
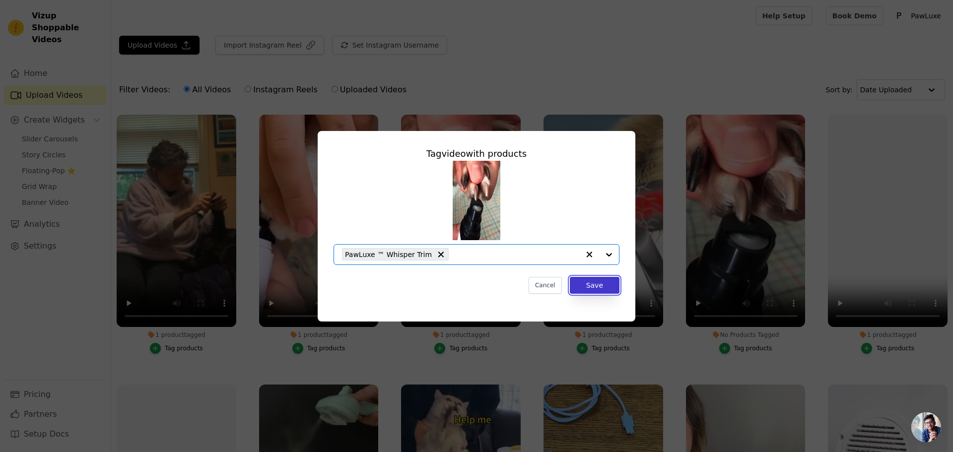
click at [612, 282] on button "Save" at bounding box center [595, 285] width 50 height 17
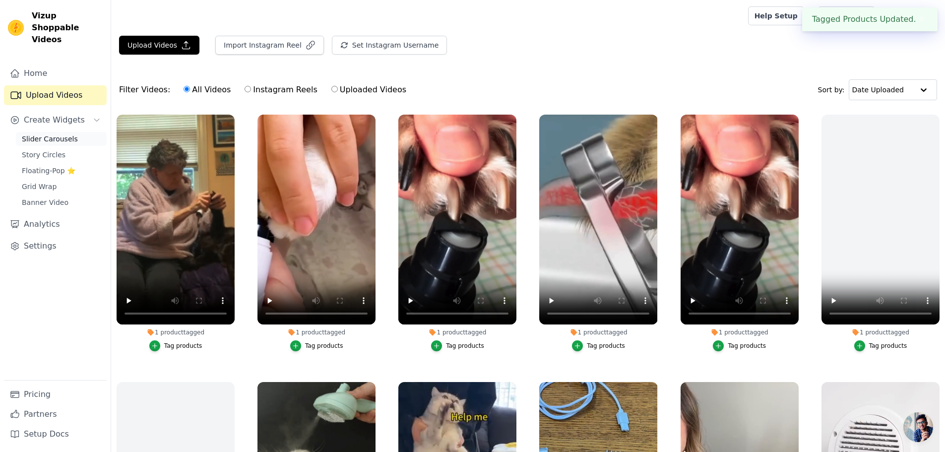
click at [48, 134] on span "Slider Carousels" at bounding box center [50, 139] width 56 height 10
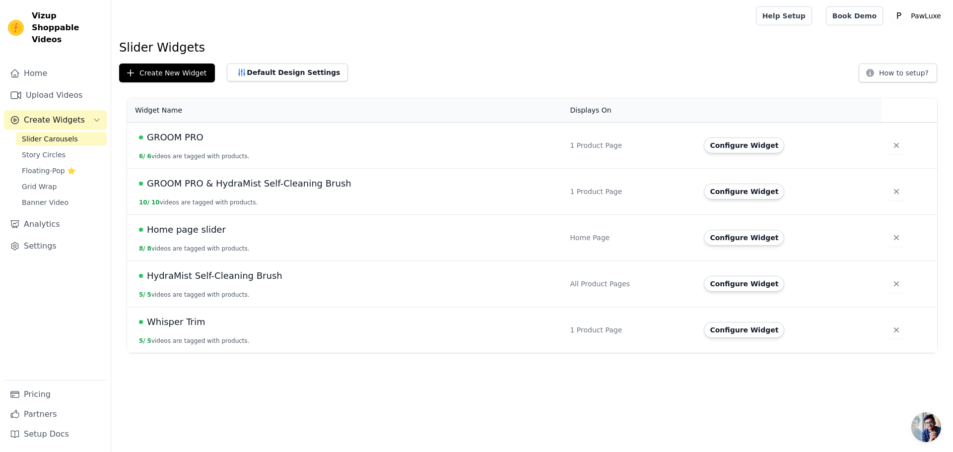
click at [422, 64] on div "Create New Widget Default Design Settings How to setup?" at bounding box center [532, 73] width 826 height 19
click at [182, 326] on span "Whisper Trim" at bounding box center [176, 322] width 59 height 14
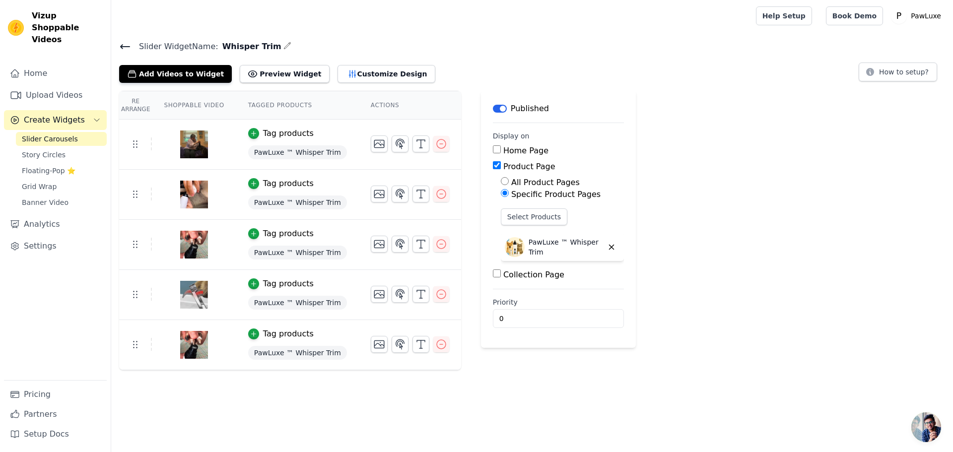
click at [744, 190] on div "Re Arrange Shoppable Video Tagged Products Actions Tag products PawLuxe ™ Whisp…" at bounding box center [531, 230] width 841 height 279
click at [348, 73] on button "Customize Design" at bounding box center [386, 74] width 98 height 18
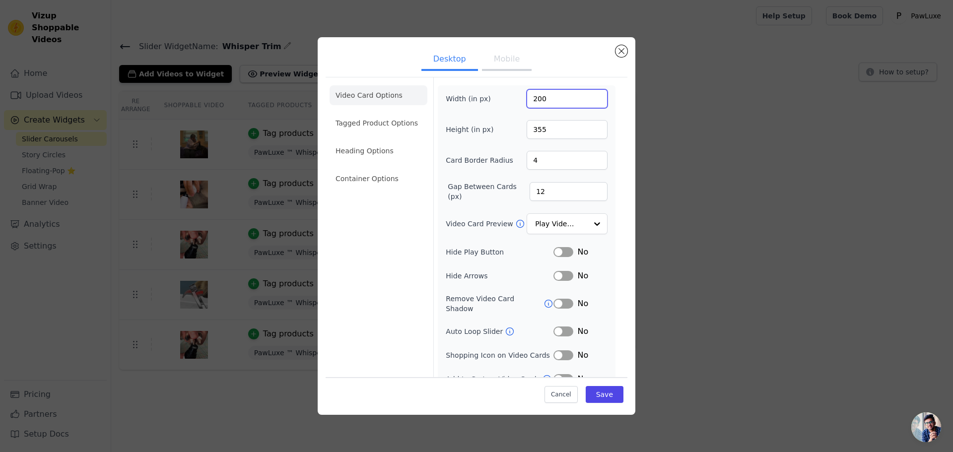
click at [536, 102] on input "200" at bounding box center [566, 98] width 81 height 19
type input "330"
click at [531, 131] on input "355" at bounding box center [566, 129] width 81 height 19
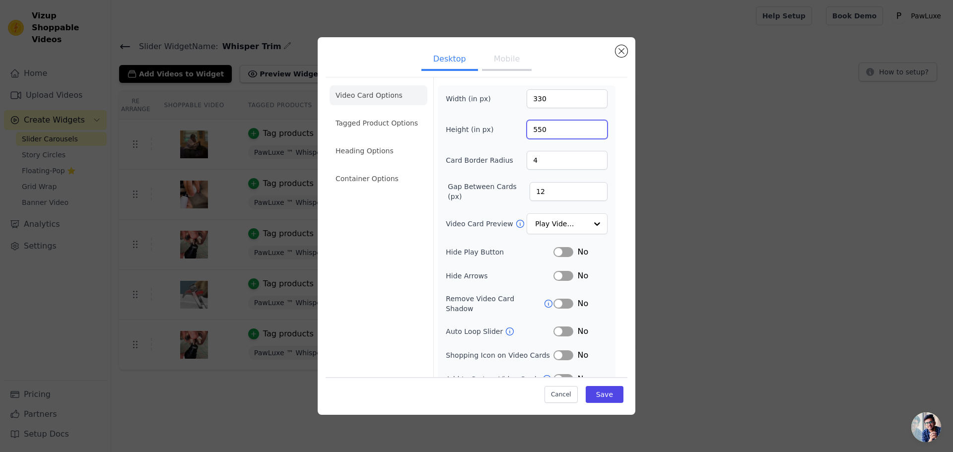
type input "550"
click at [562, 160] on input "4" at bounding box center [566, 160] width 81 height 19
type input "5"
click at [378, 129] on li "Tagged Product Options" at bounding box center [378, 123] width 98 height 20
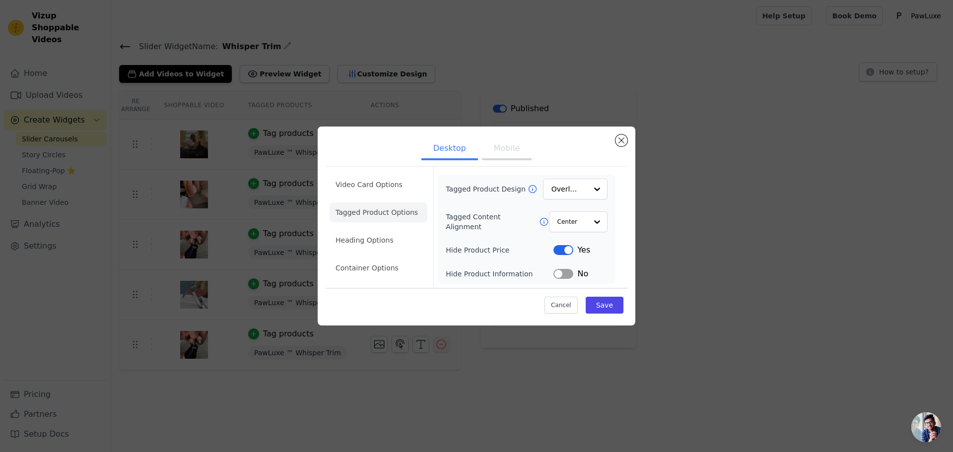
click at [566, 252] on button "Label" at bounding box center [563, 250] width 20 height 10
click at [376, 245] on li "Heading Options" at bounding box center [378, 240] width 98 height 20
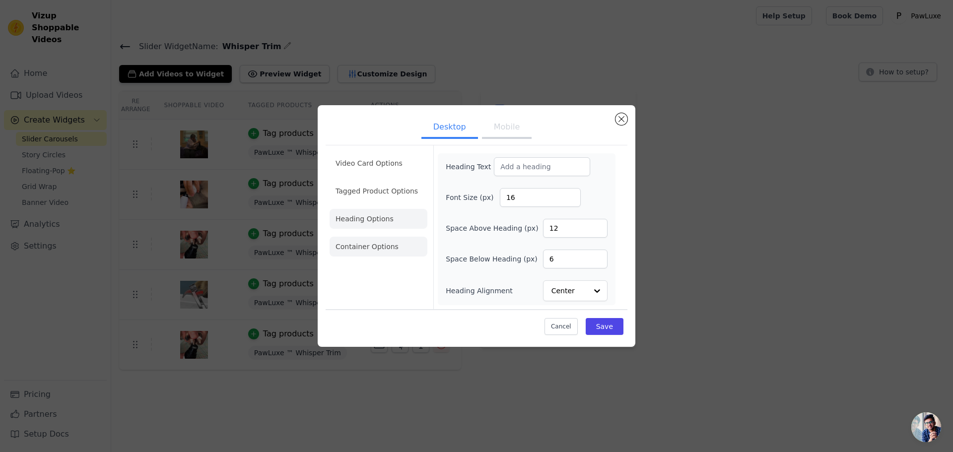
click at [403, 254] on li "Container Options" at bounding box center [378, 247] width 98 height 20
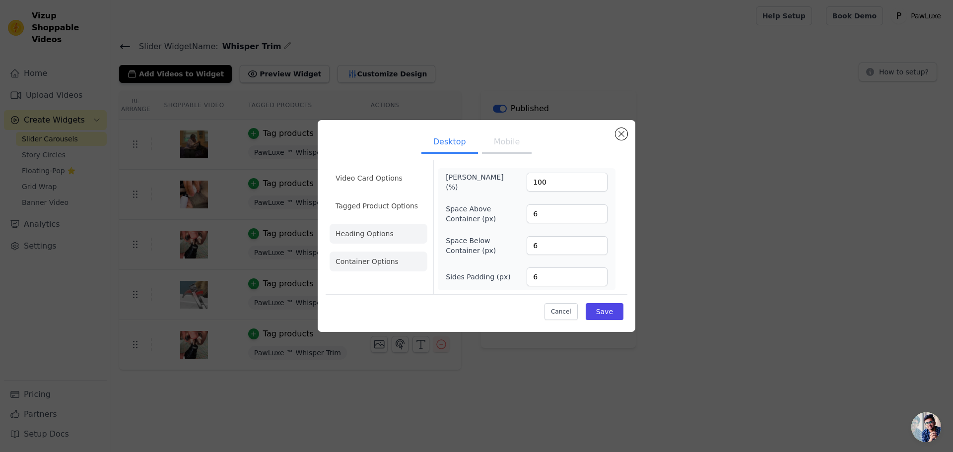
click at [374, 237] on li "Heading Options" at bounding box center [378, 234] width 98 height 20
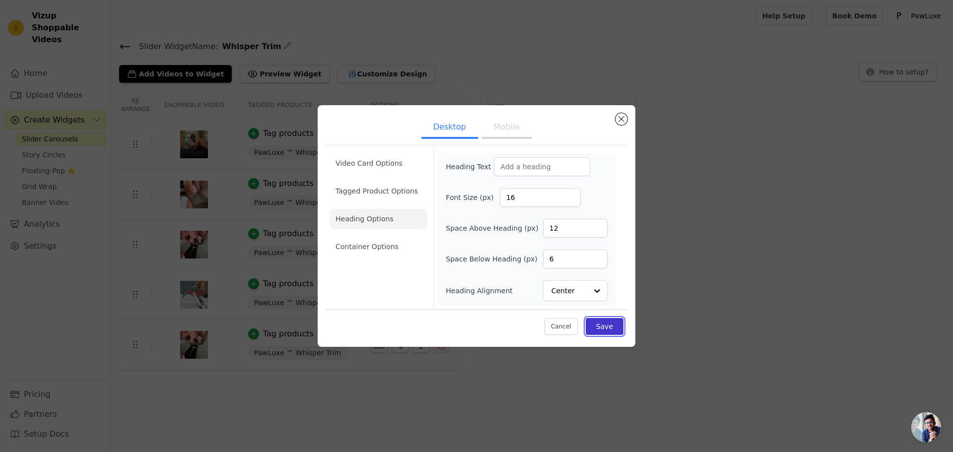
click at [612, 328] on button "Save" at bounding box center [604, 326] width 38 height 17
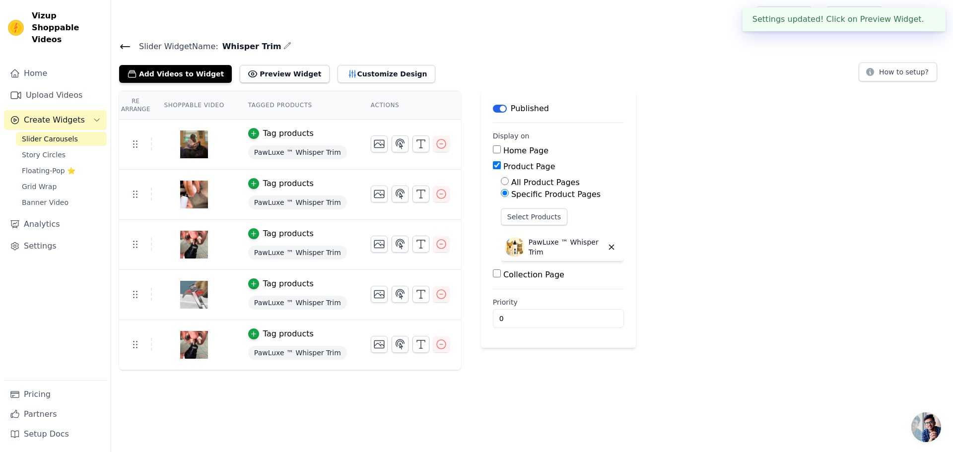
click at [441, 43] on h4 "Slider Widget Name: Whisper Trim" at bounding box center [532, 46] width 826 height 13
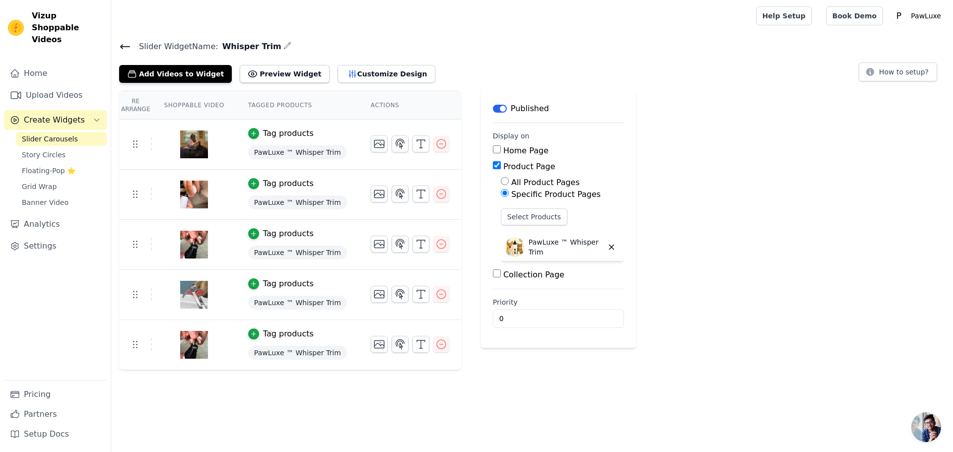
click at [725, 84] on div "Slider Widget Name: Whisper Trim Add Videos to Widget Preview Widget Customize …" at bounding box center [531, 205] width 841 height 330
click at [91, 110] on button "Create Widgets" at bounding box center [55, 120] width 103 height 20
